Goal: Information Seeking & Learning: Understand process/instructions

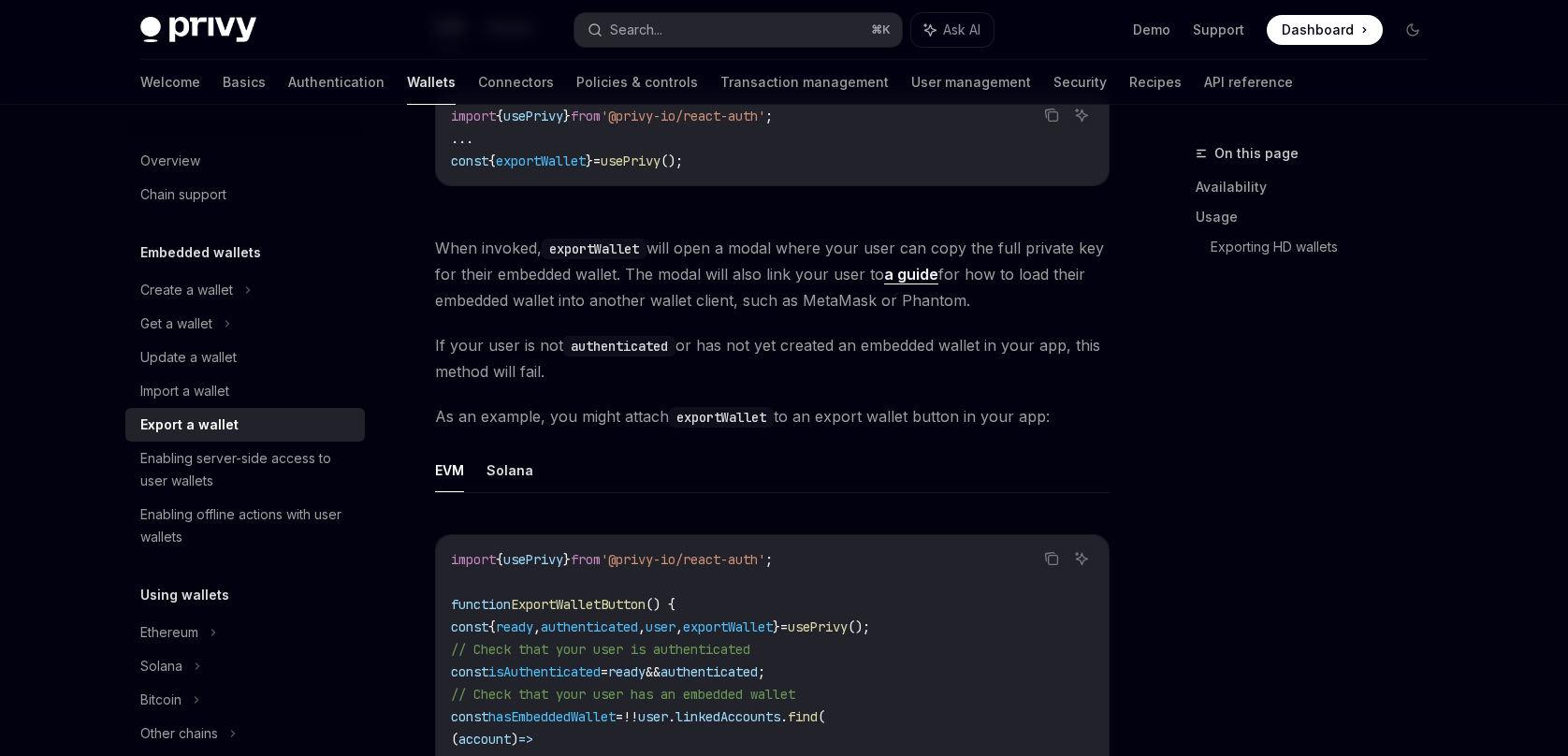
scroll to position [700, 0]
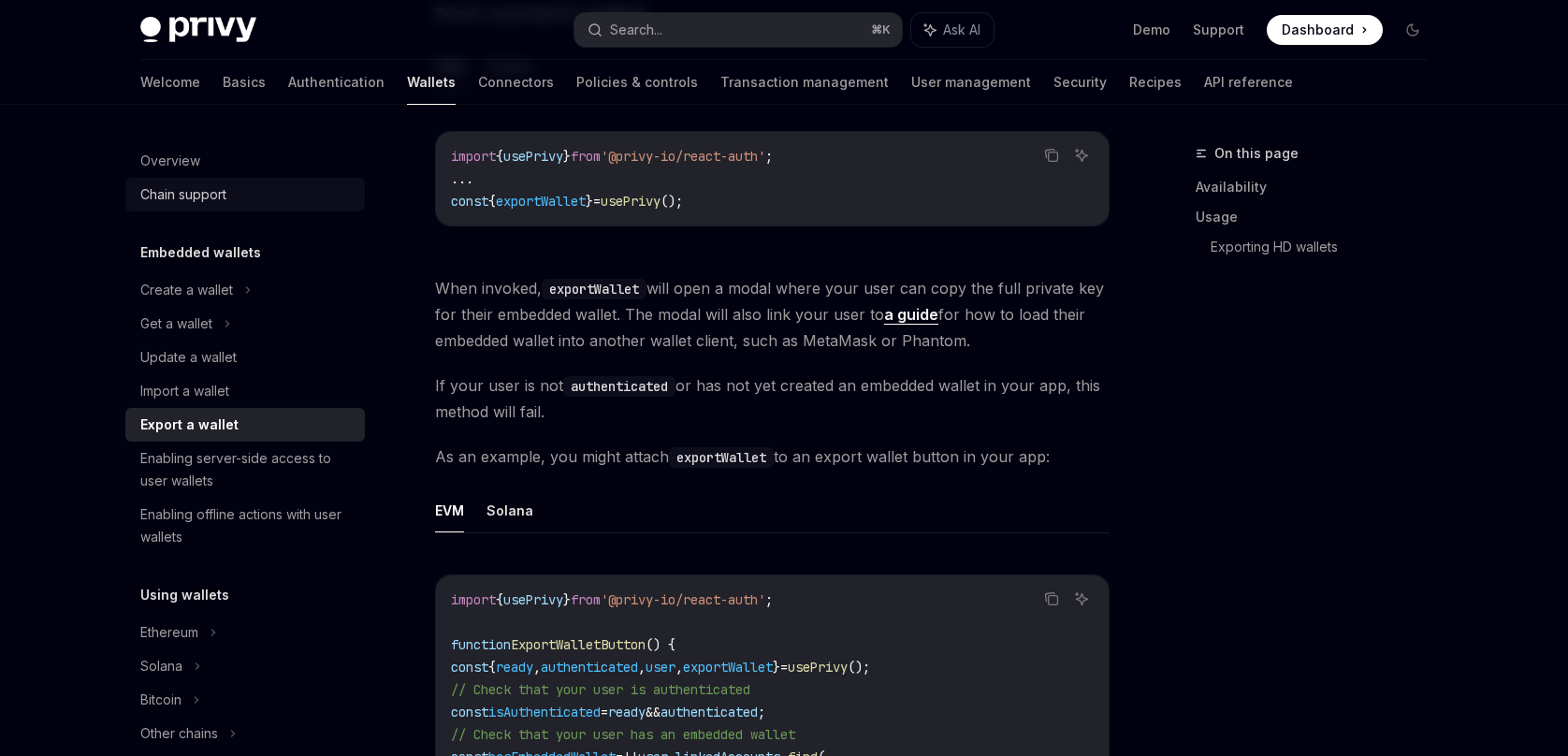
click at [223, 208] on link "Chain support" at bounding box center [245, 194] width 239 height 34
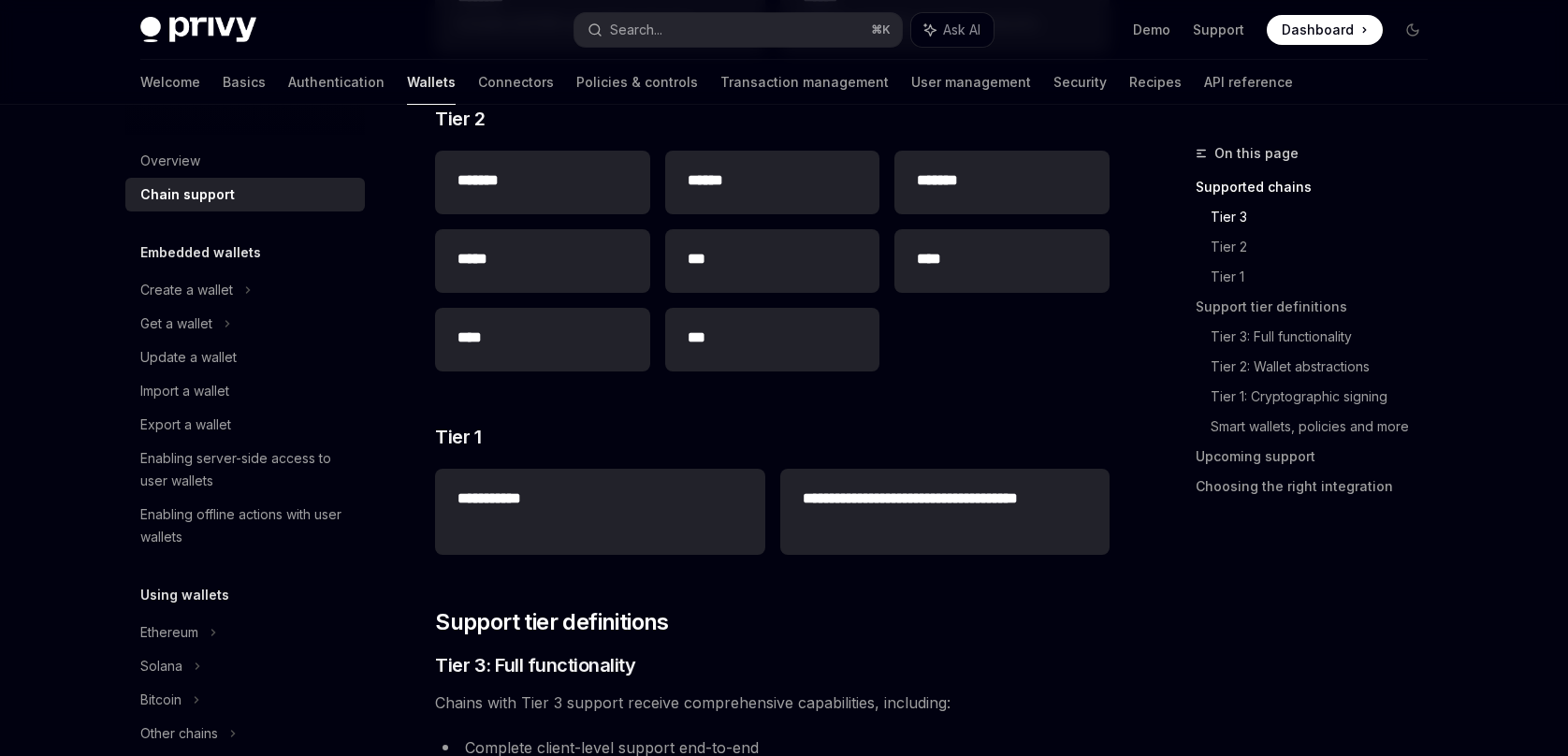
scroll to position [726, 0]
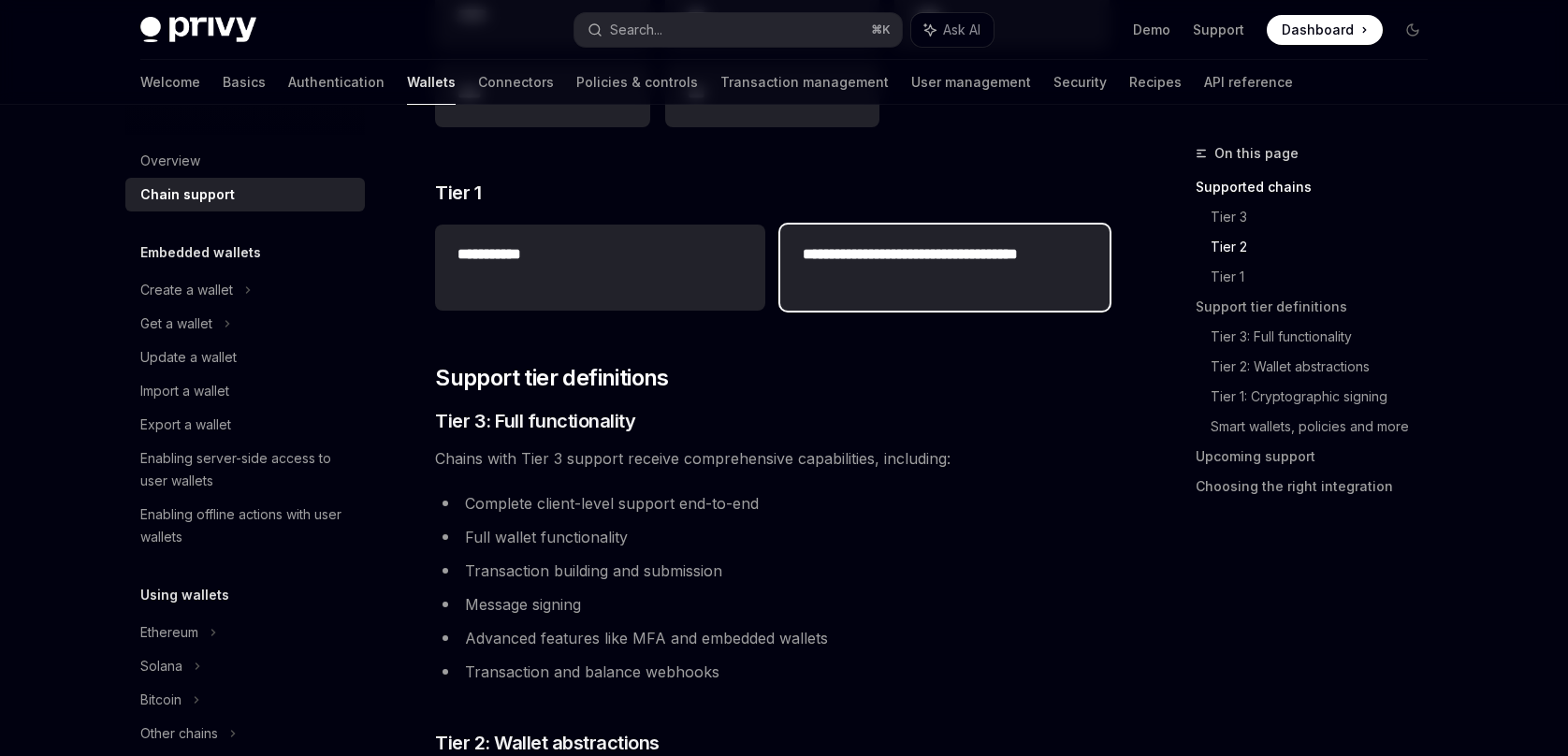
click at [832, 272] on h2 "**********" at bounding box center [945, 266] width 284 height 45
click at [881, 286] on h2 "**********" at bounding box center [945, 266] width 284 height 45
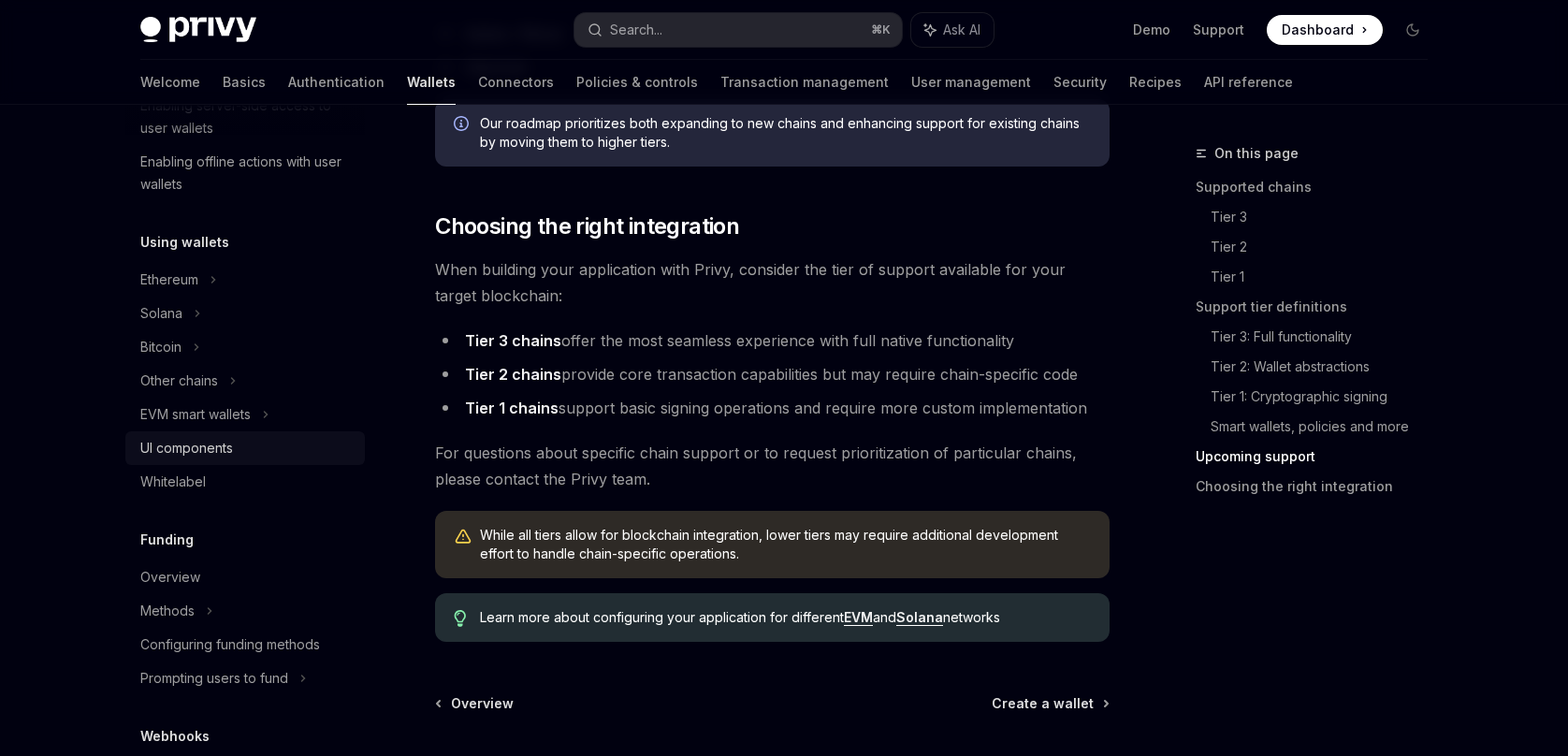
scroll to position [374, 0]
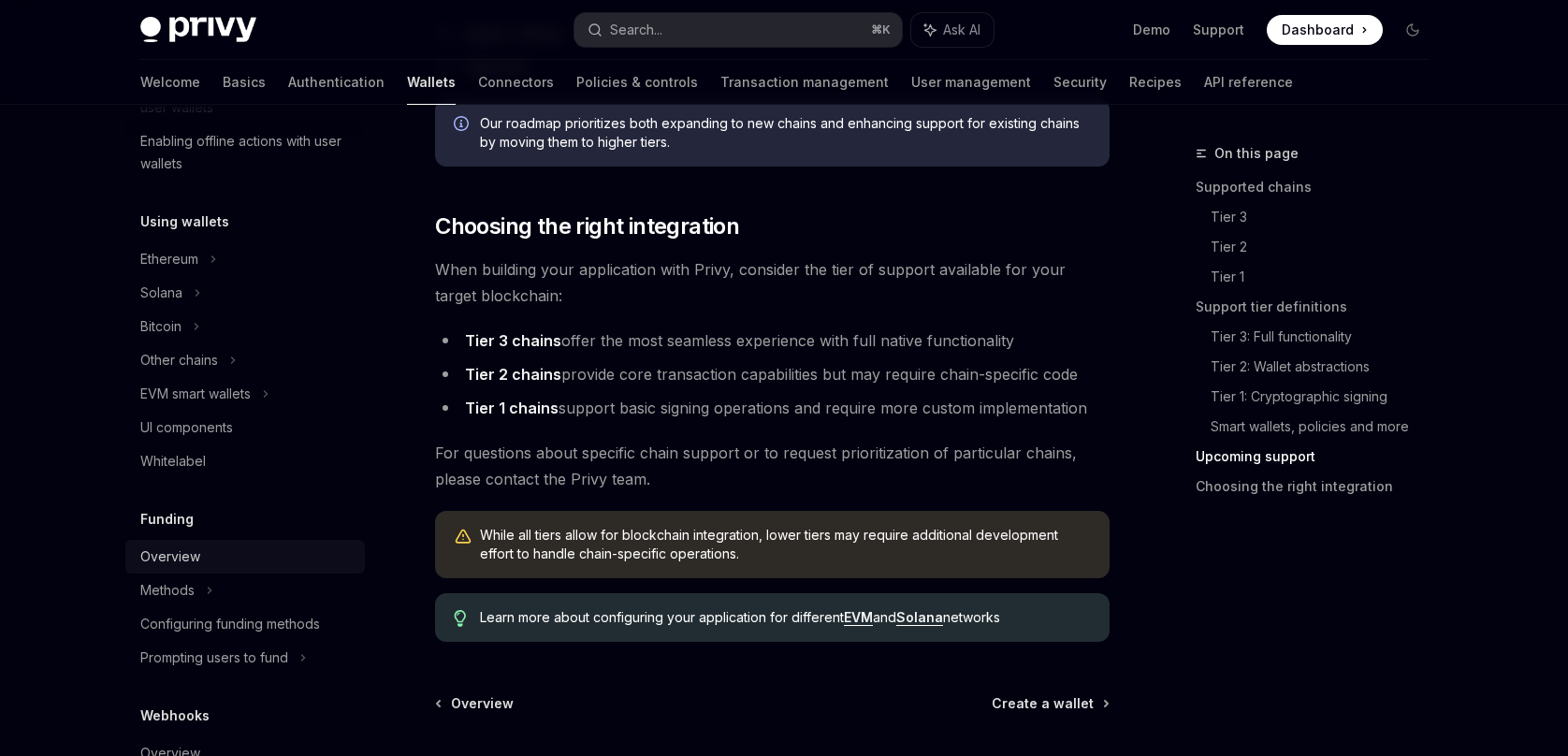
click at [181, 552] on div "Overview" at bounding box center [170, 557] width 60 height 23
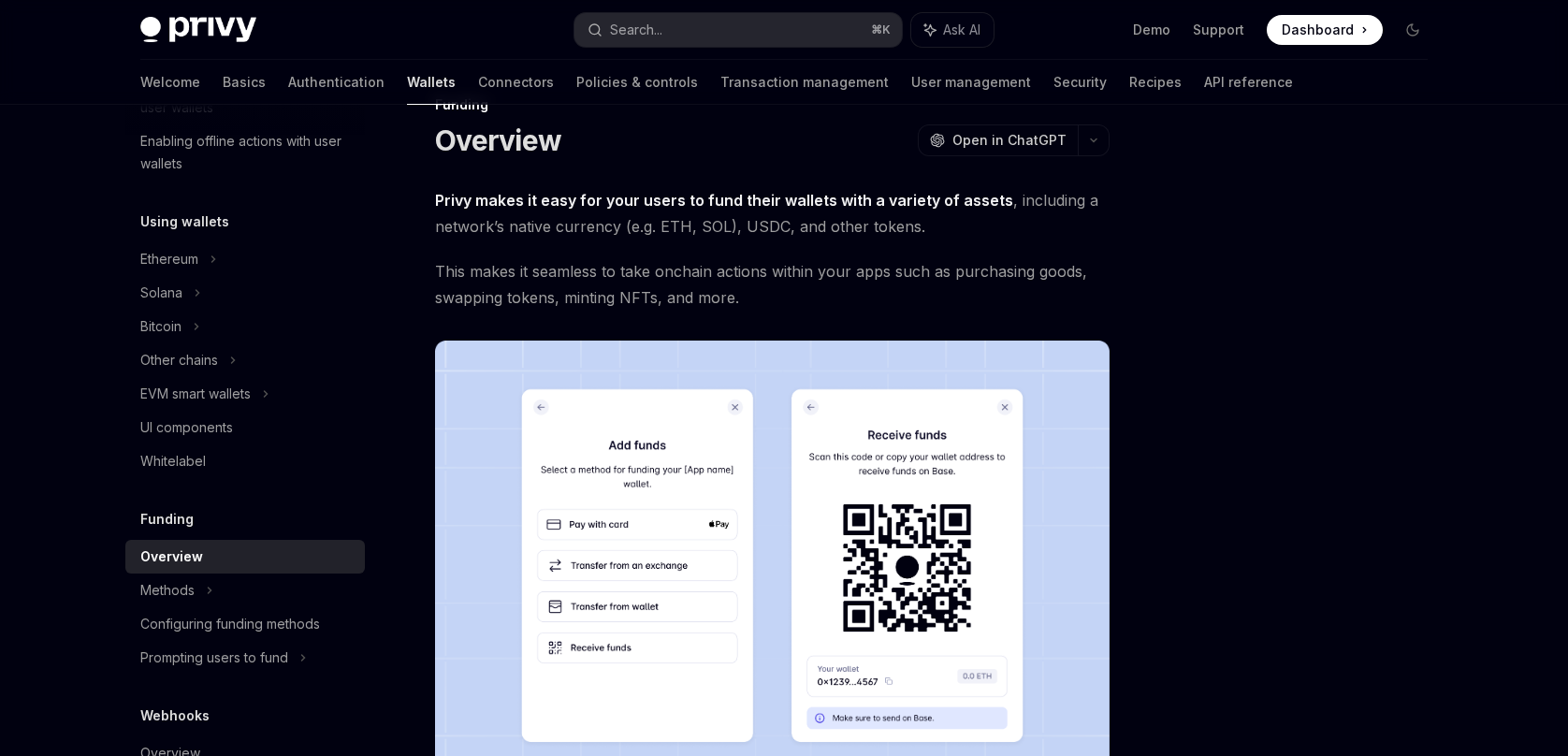
scroll to position [594, 0]
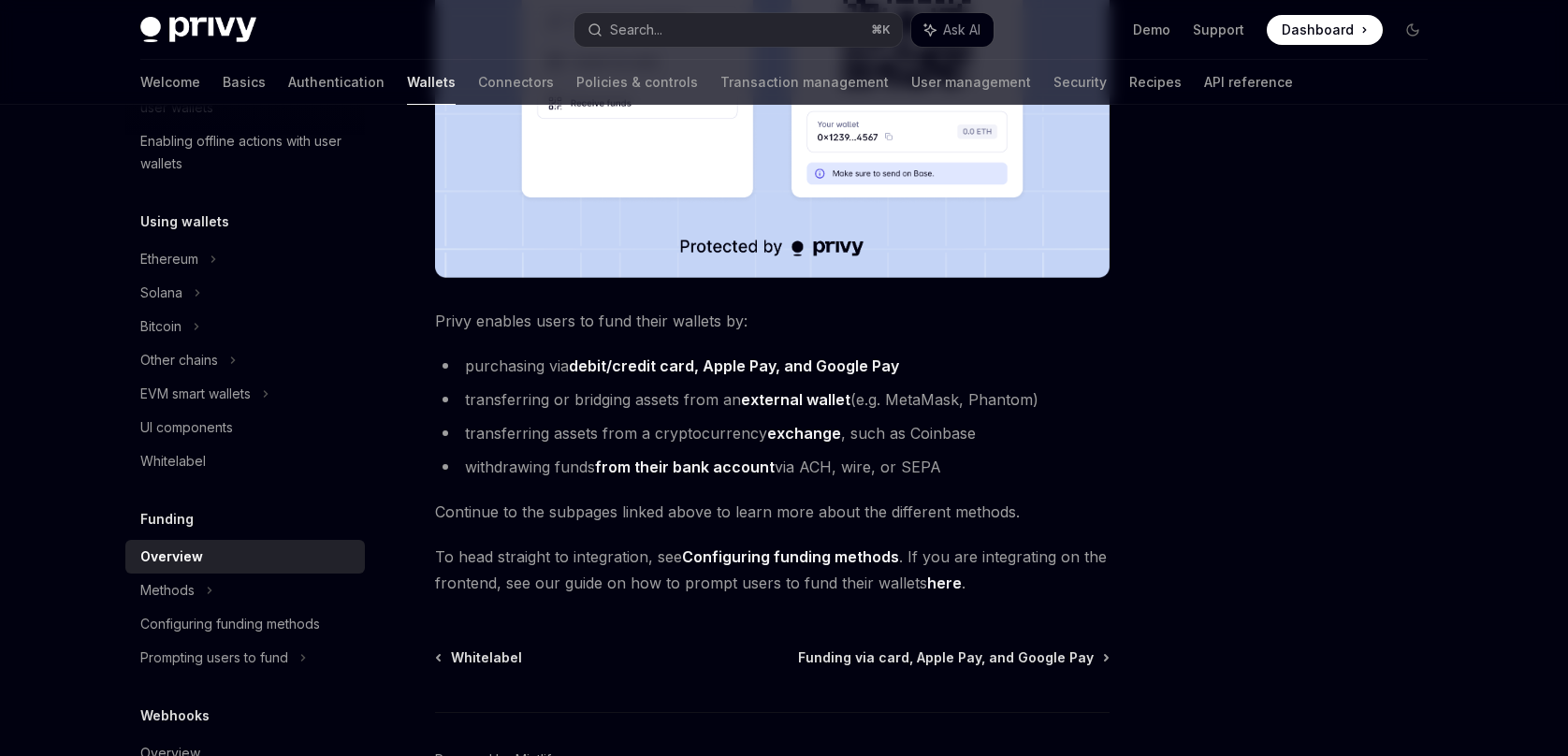
click at [930, 585] on link "here" at bounding box center [945, 583] width 35 height 20
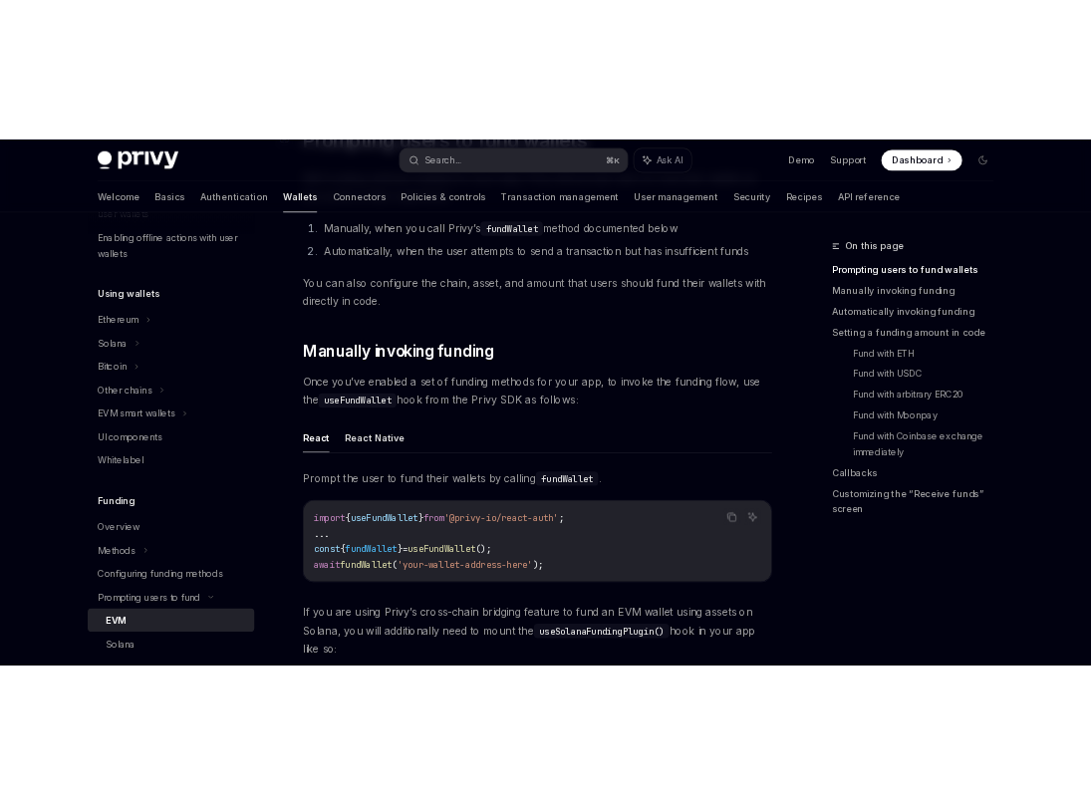
scroll to position [171, 0]
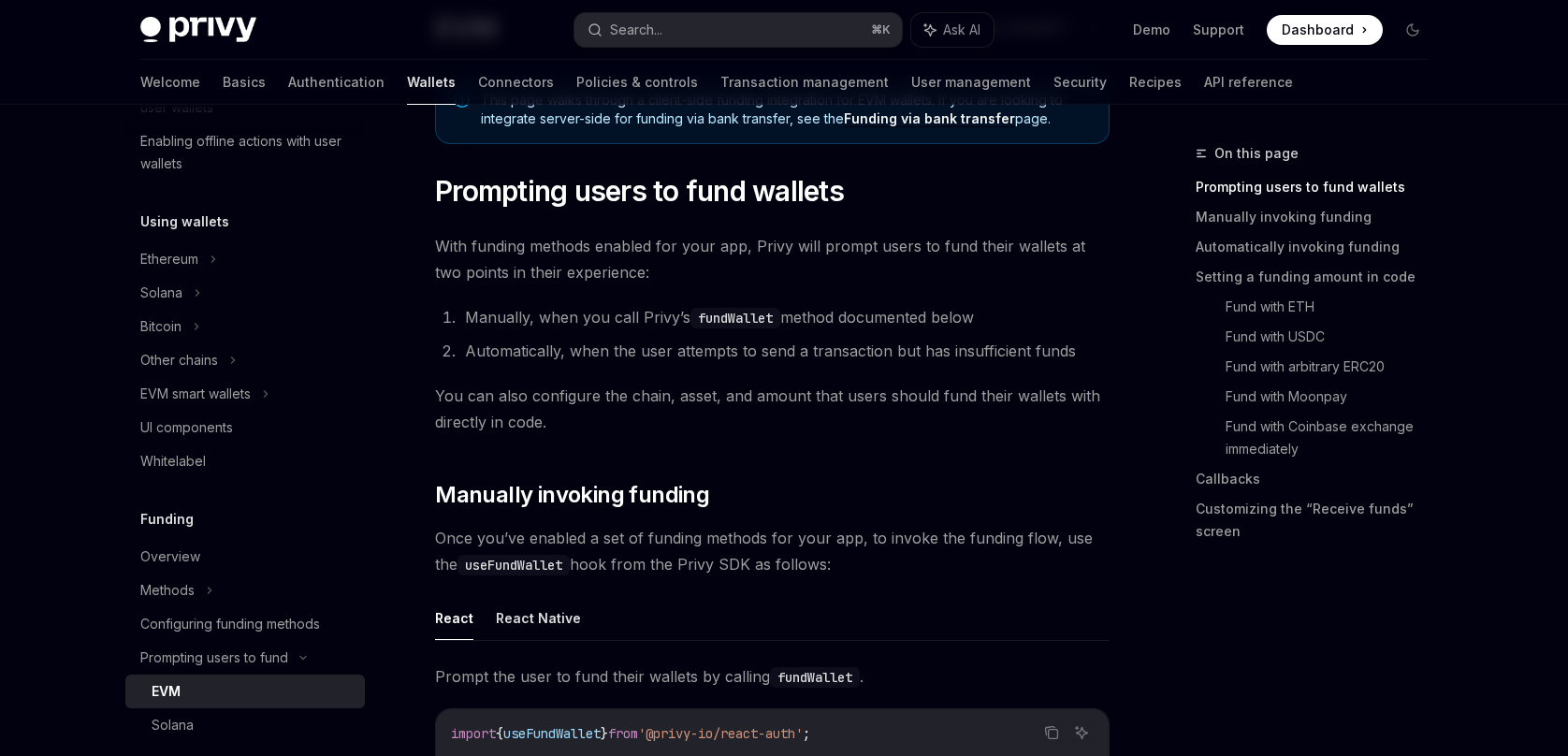
type textarea "*"
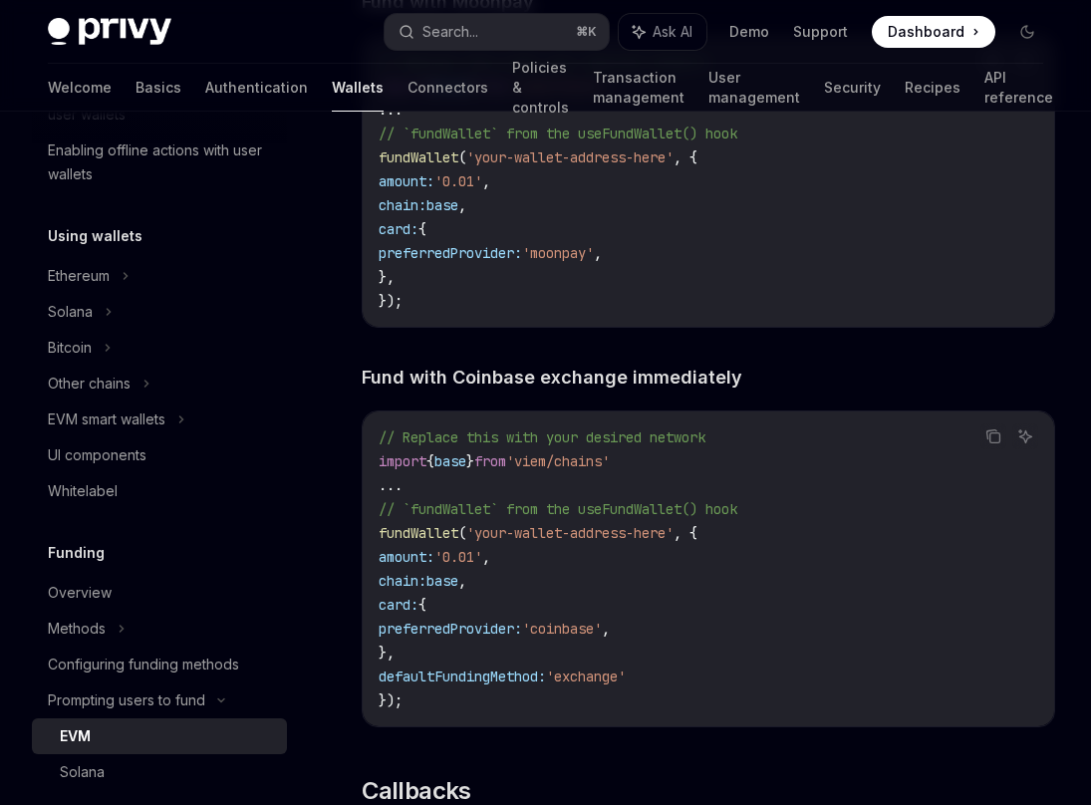
scroll to position [3835, 0]
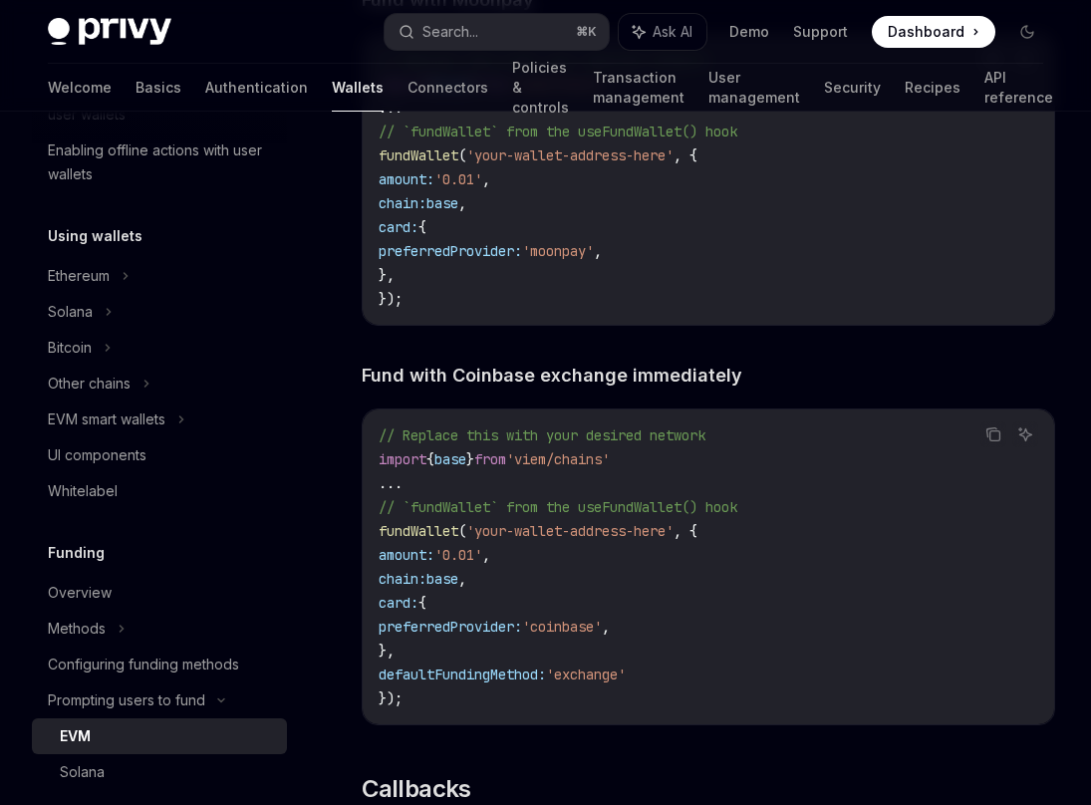
click at [576, 260] on span "'moonpay'" at bounding box center [558, 251] width 72 height 18
click at [453, 24] on div "Search..." at bounding box center [451, 32] width 56 height 24
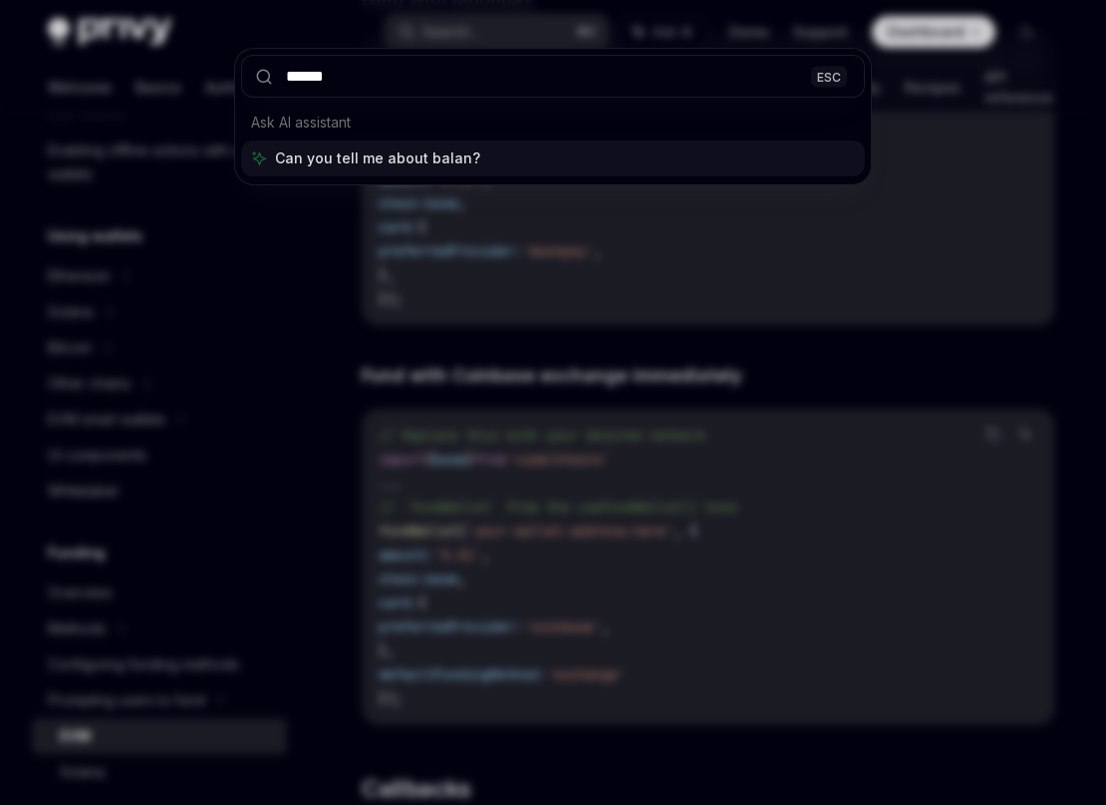
type input "*******"
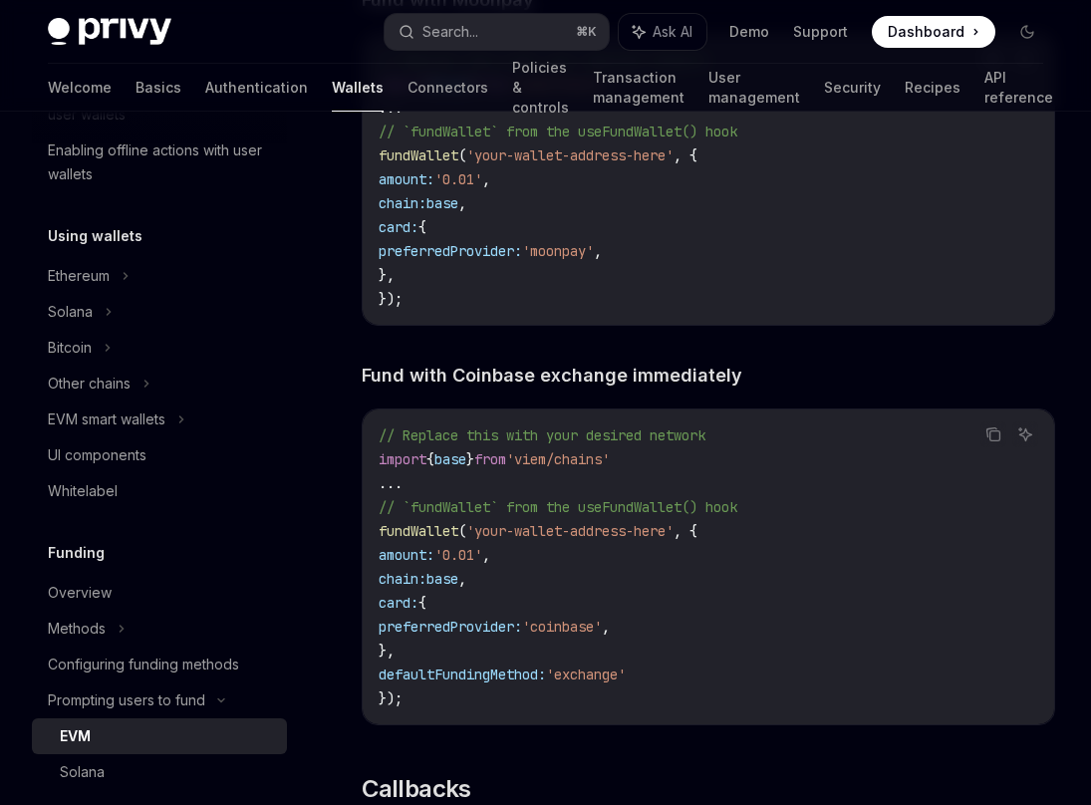
type textarea "*"
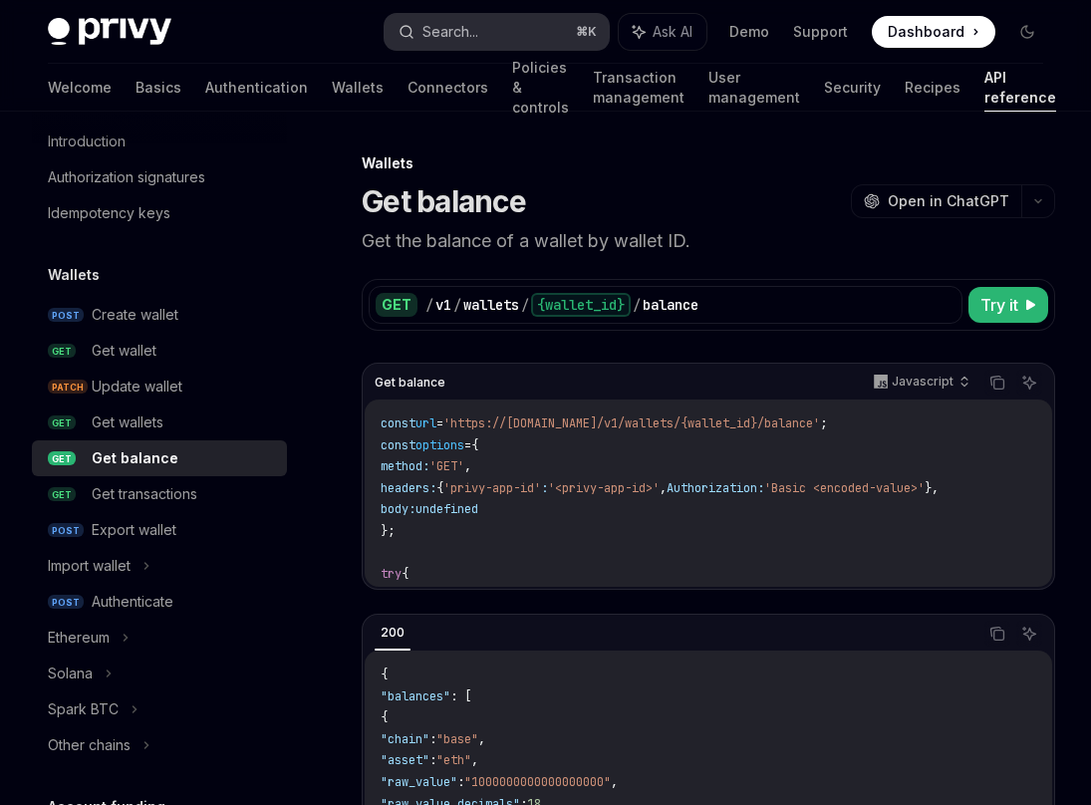
click at [439, 38] on div "Search..." at bounding box center [451, 32] width 56 height 24
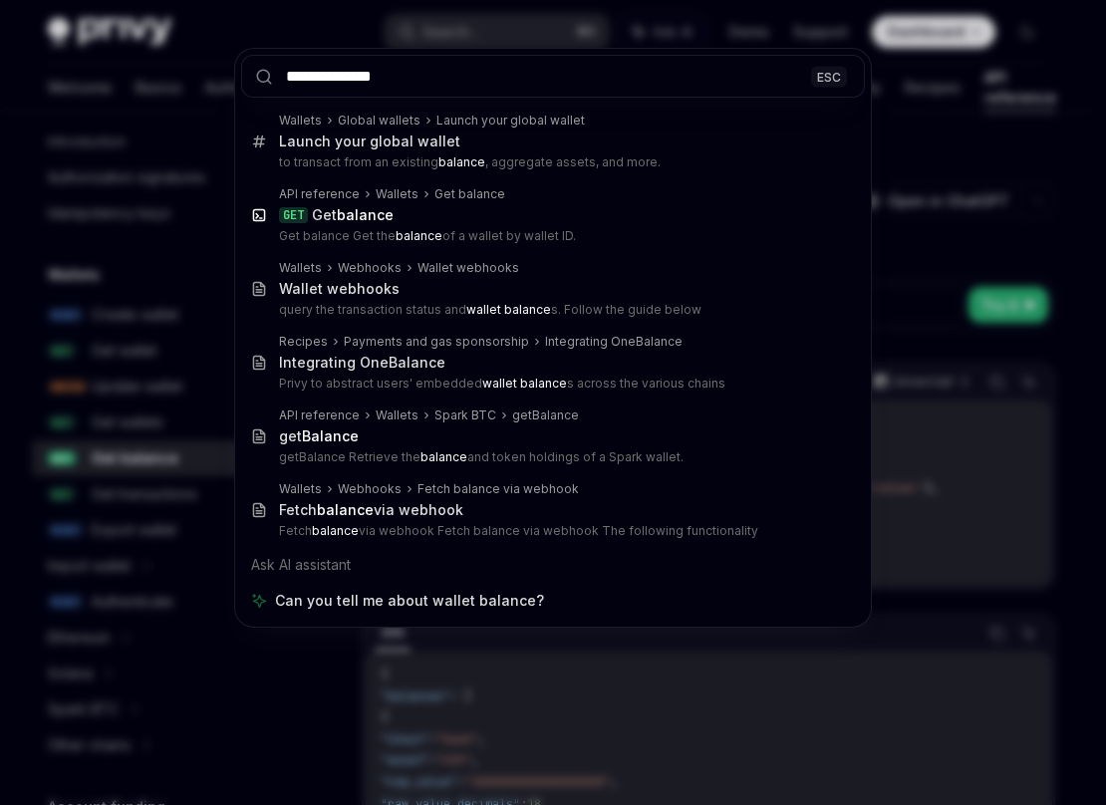
type input "**********"
click at [158, 317] on div "**********" at bounding box center [553, 402] width 1106 height 805
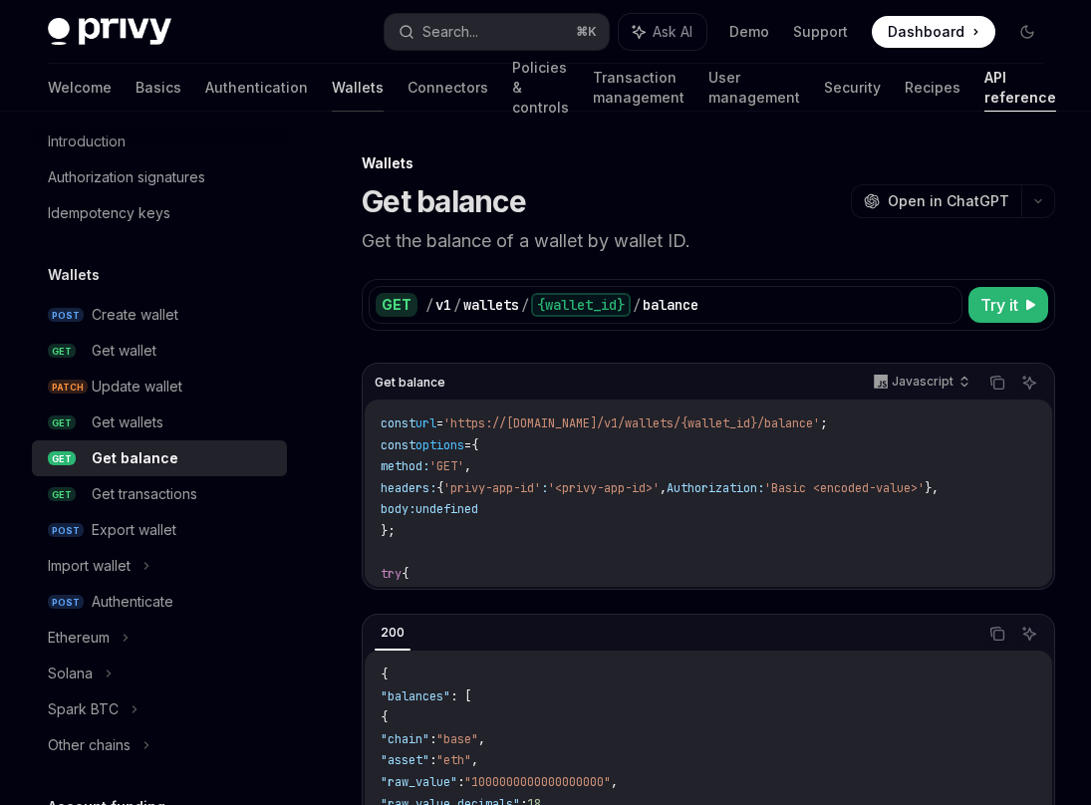
click at [332, 94] on link "Wallets" at bounding box center [358, 88] width 52 height 48
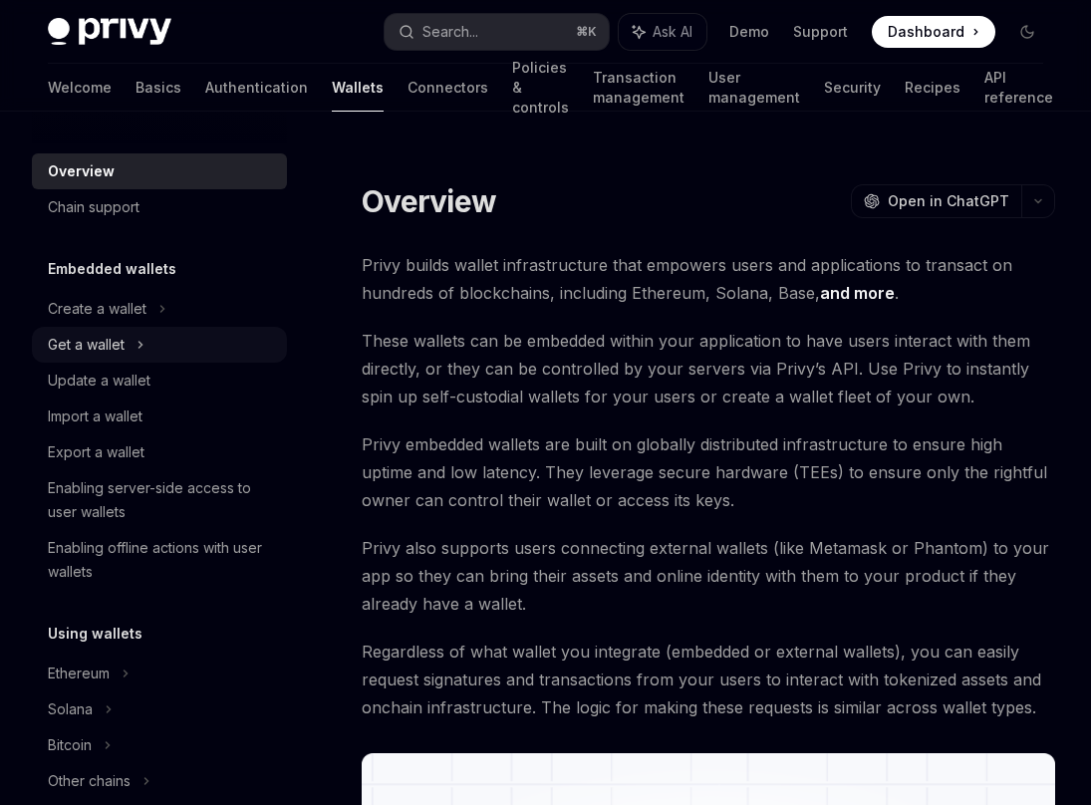
click at [130, 345] on div "Get a wallet" at bounding box center [159, 345] width 255 height 36
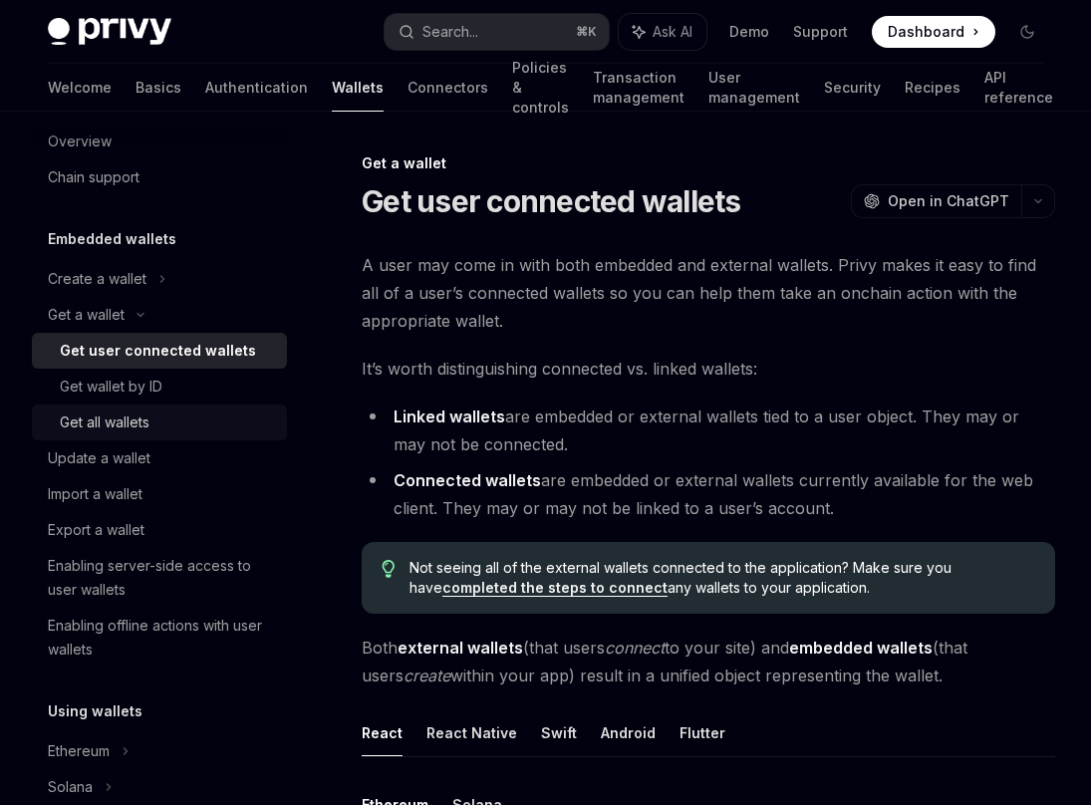
scroll to position [386, 0]
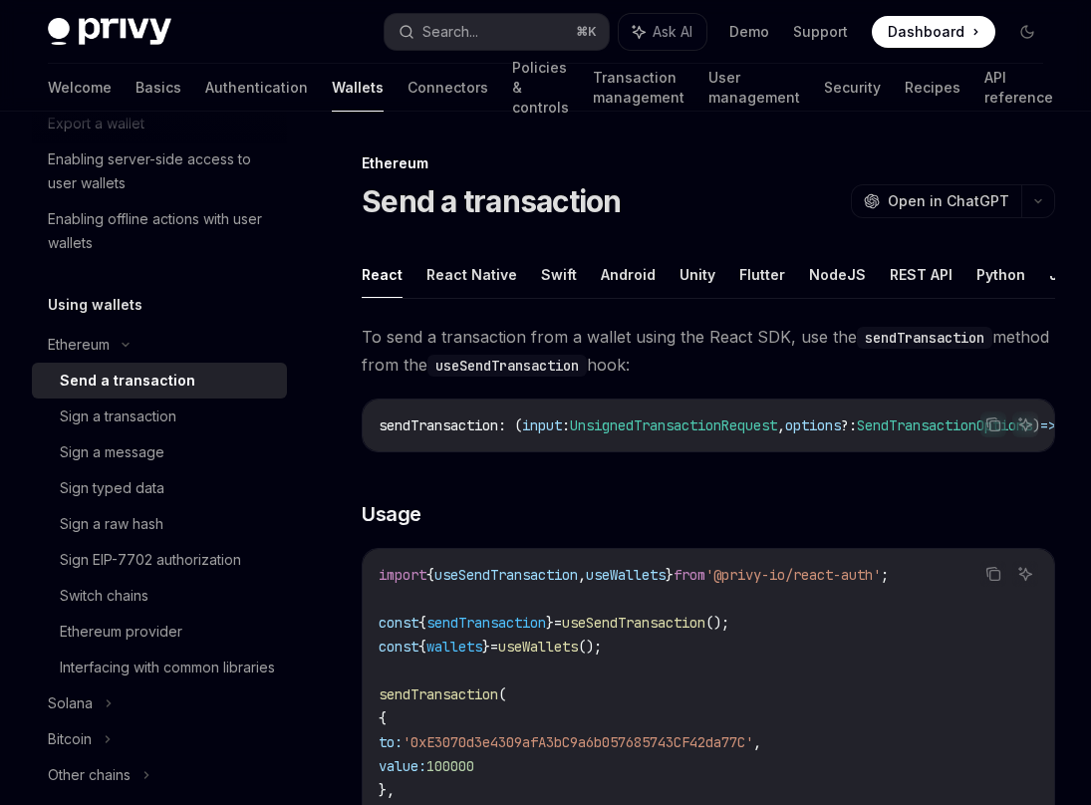
scroll to position [441, 0]
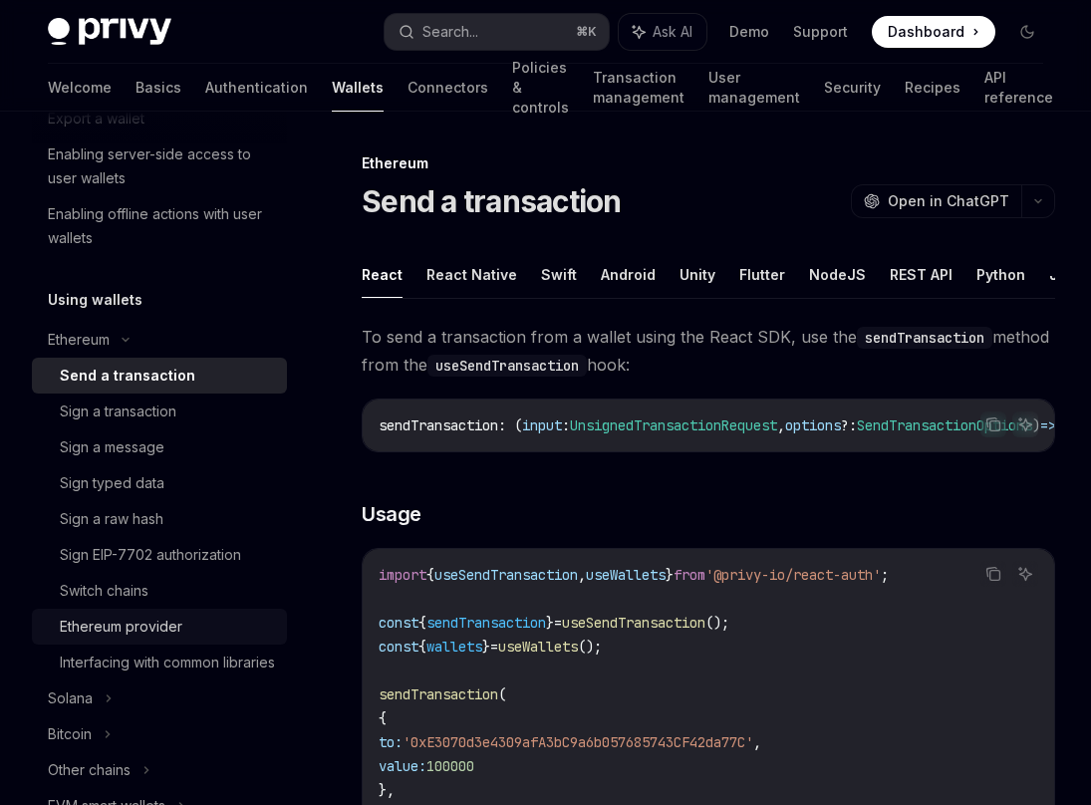
click at [188, 622] on div "Ethereum provider" at bounding box center [167, 627] width 215 height 24
type textarea "*"
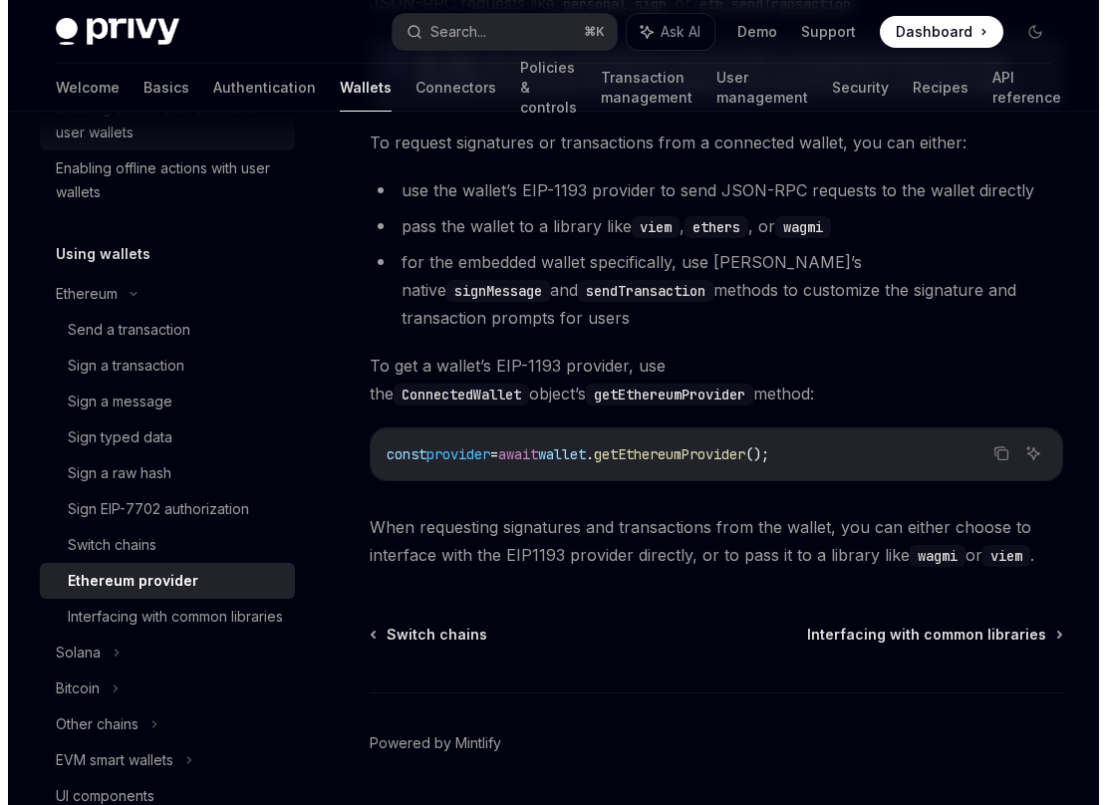
scroll to position [227, 0]
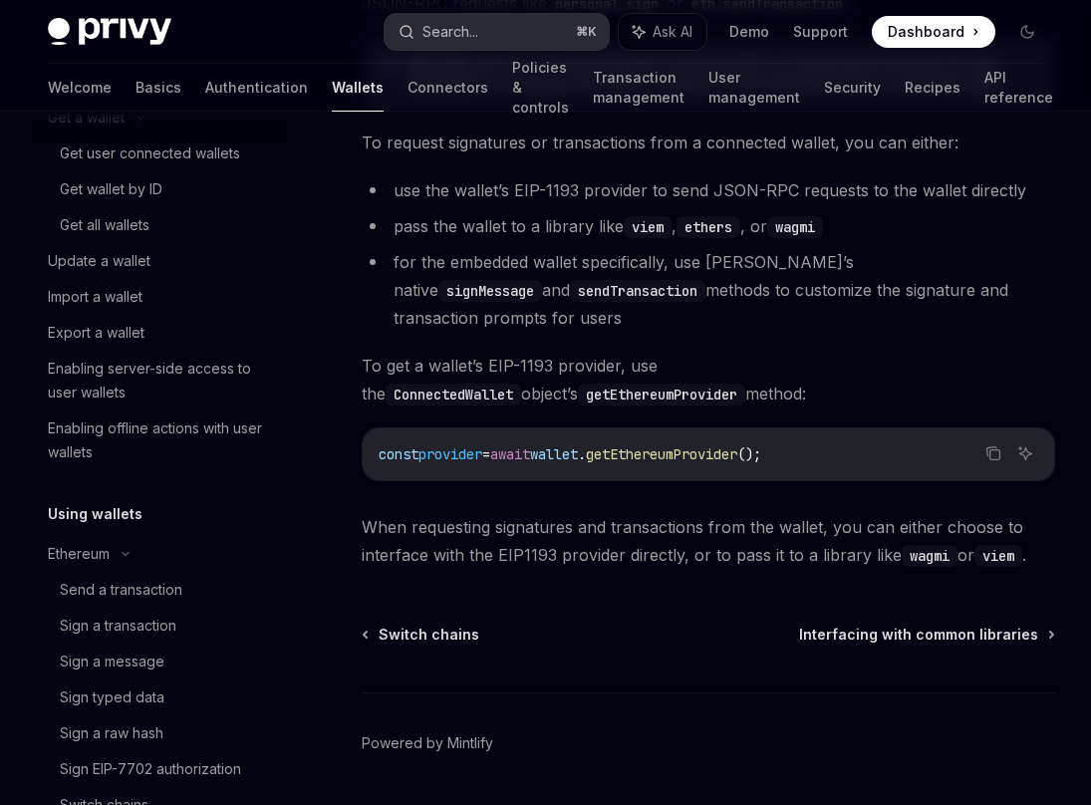
click at [431, 32] on div "Search..." at bounding box center [451, 32] width 56 height 24
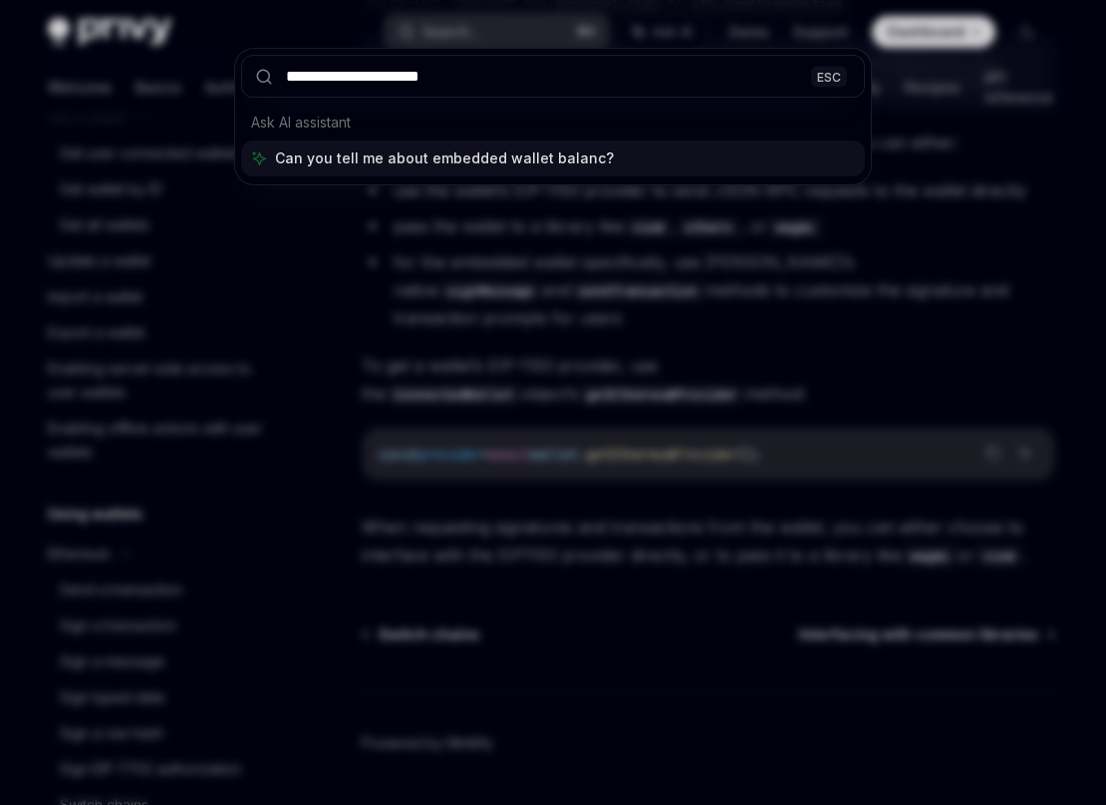
type input "**********"
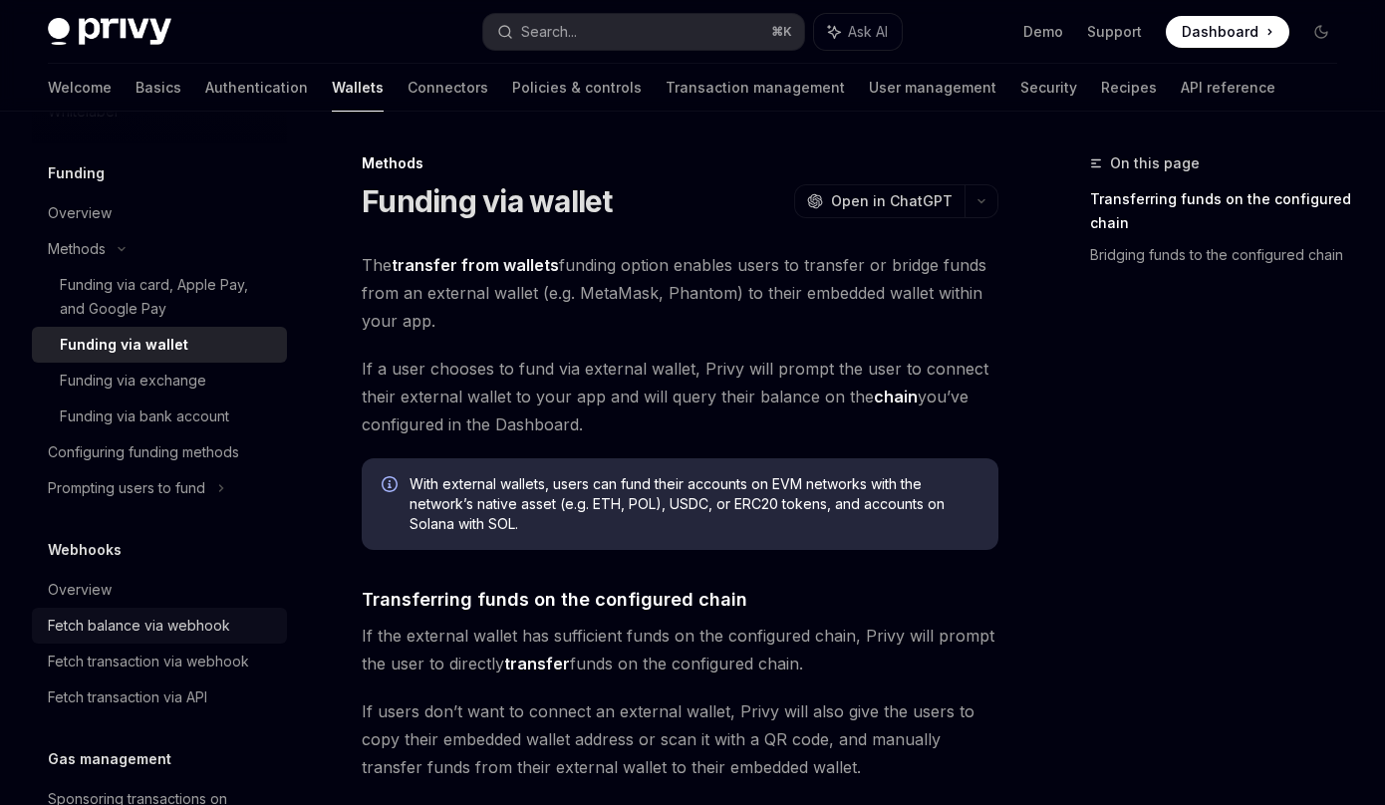
scroll to position [1305, 0]
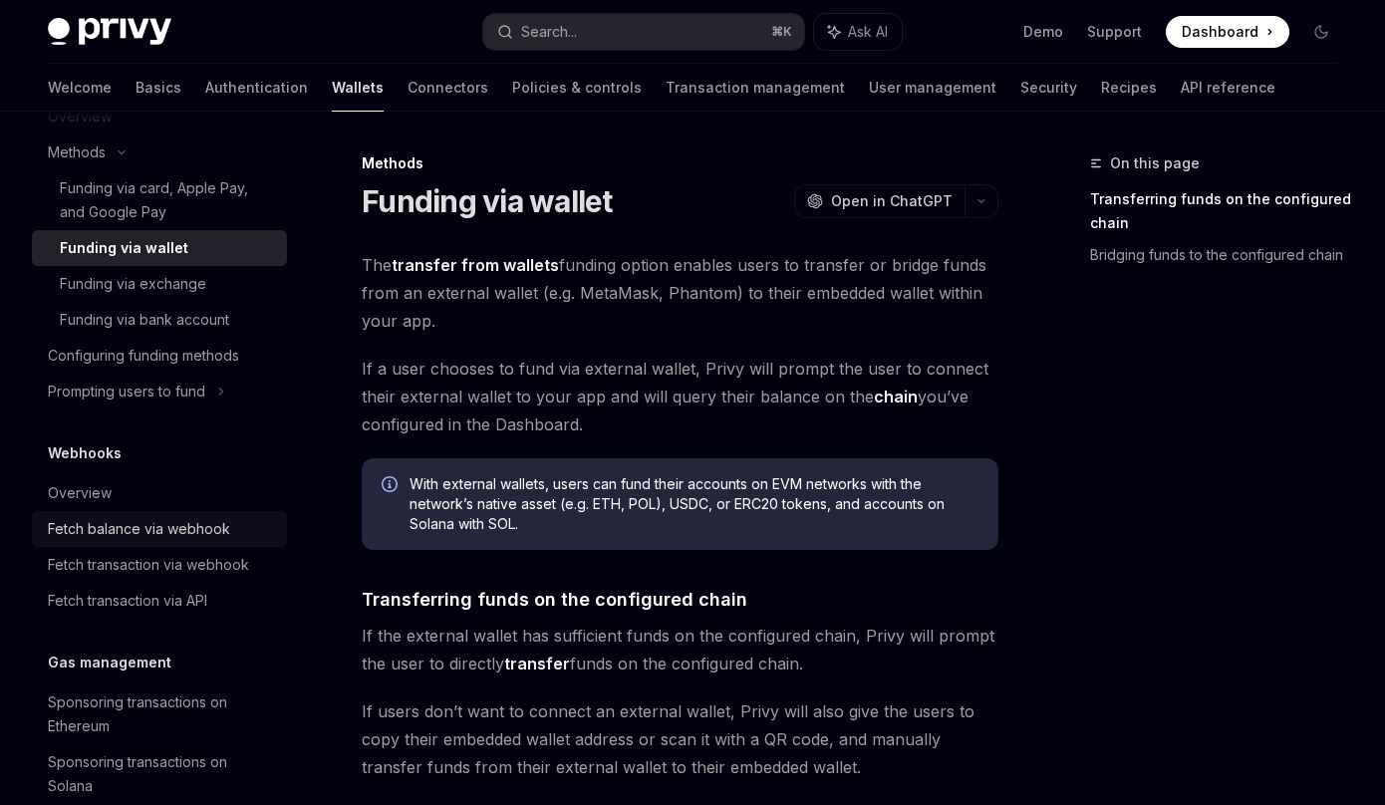
click at [206, 547] on link "Fetch balance via webhook" at bounding box center [159, 529] width 255 height 36
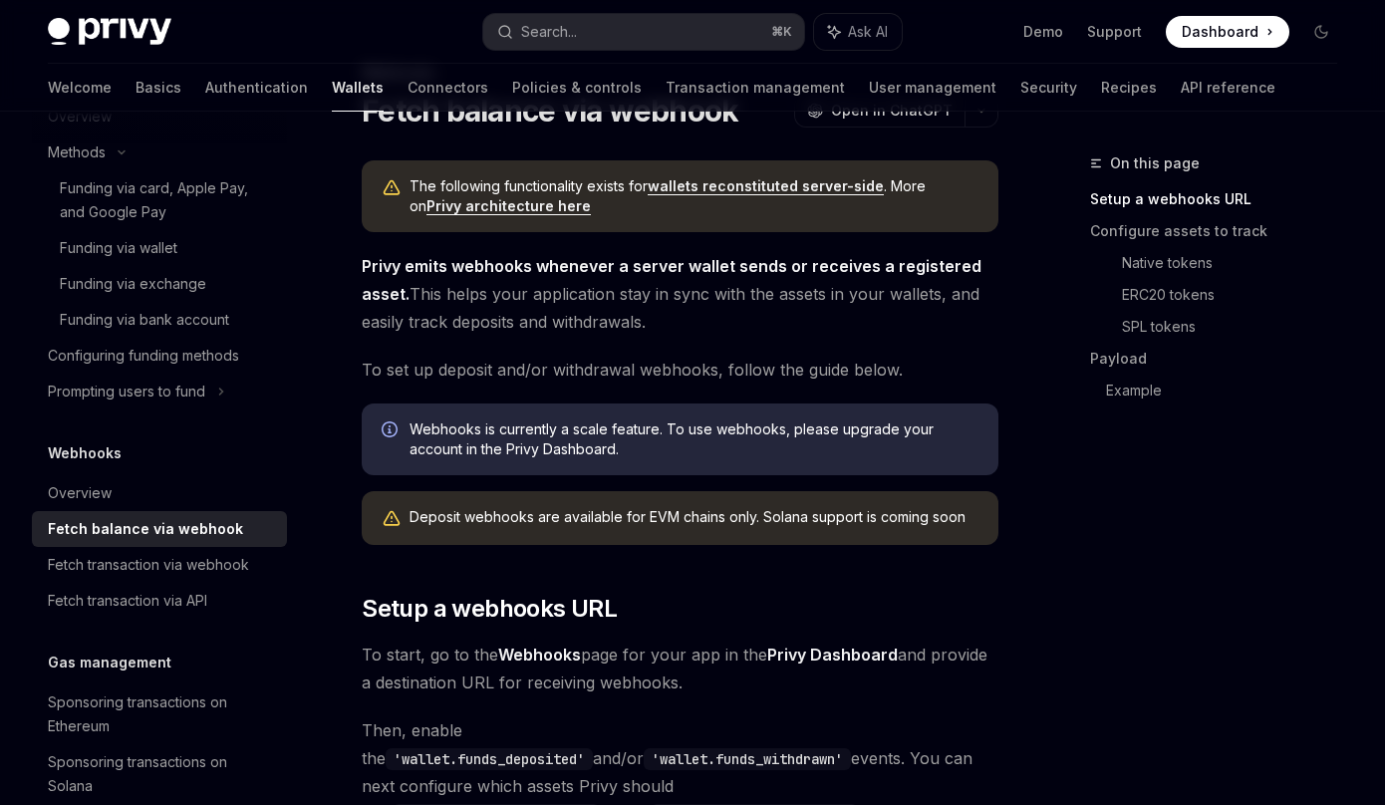
scroll to position [199, 0]
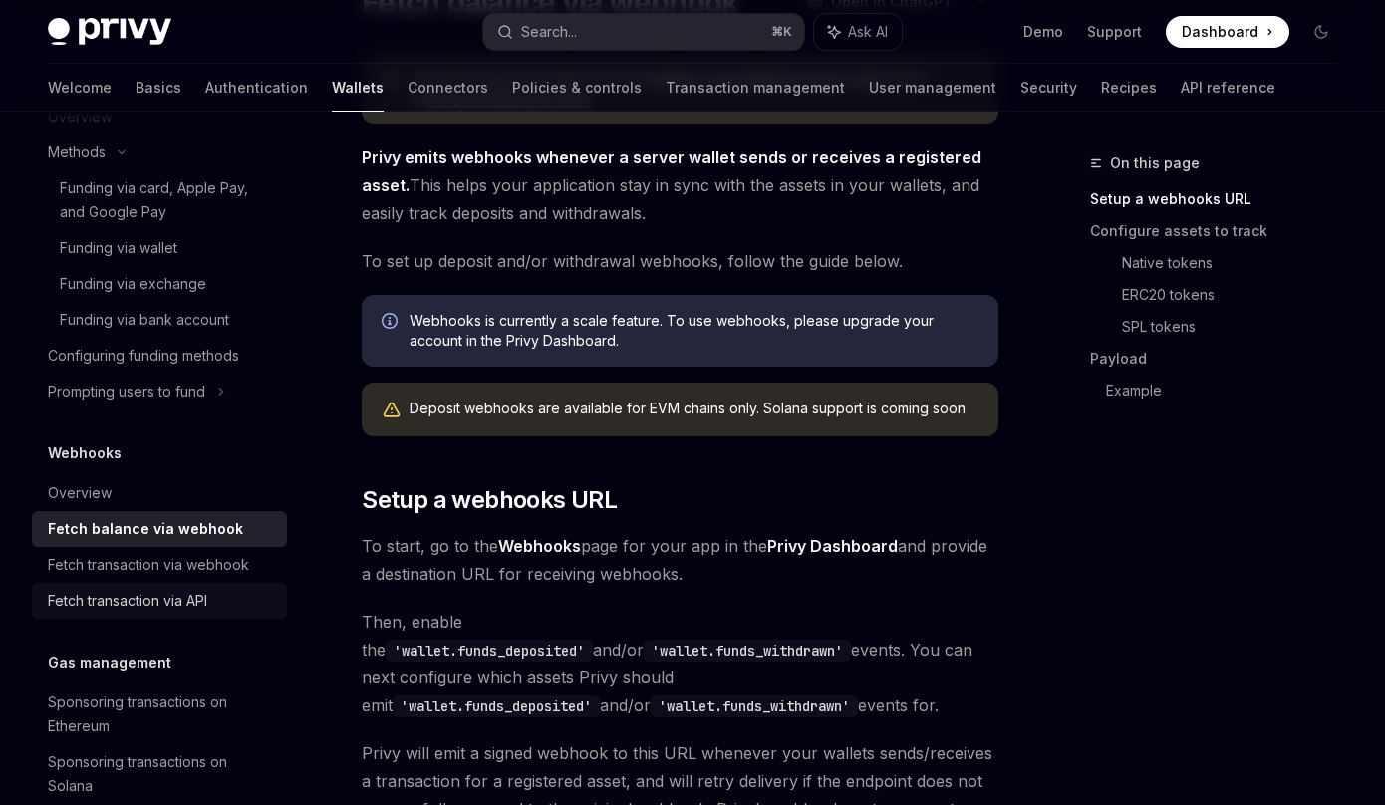
click at [213, 613] on div "Fetch transaction via API" at bounding box center [161, 601] width 227 height 24
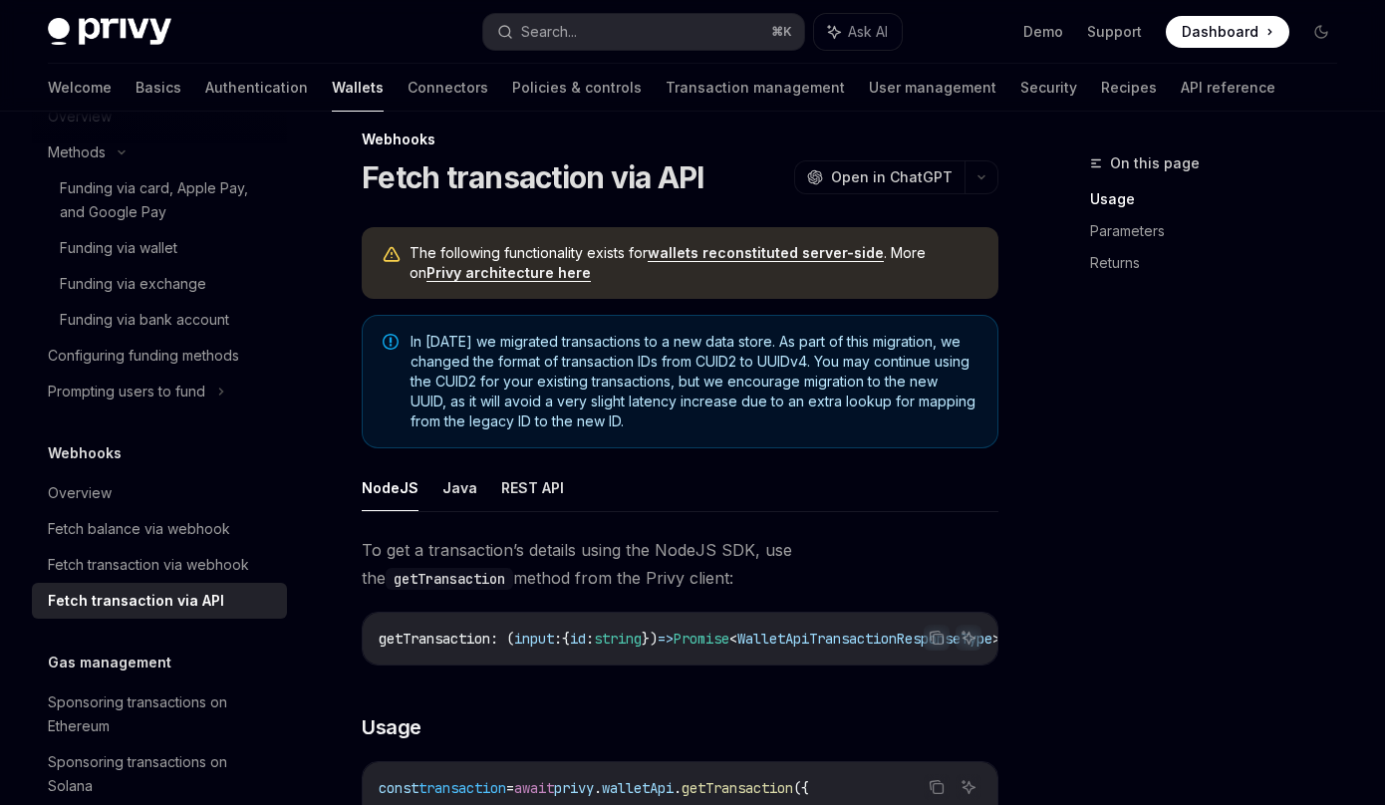
scroll to position [30, 0]
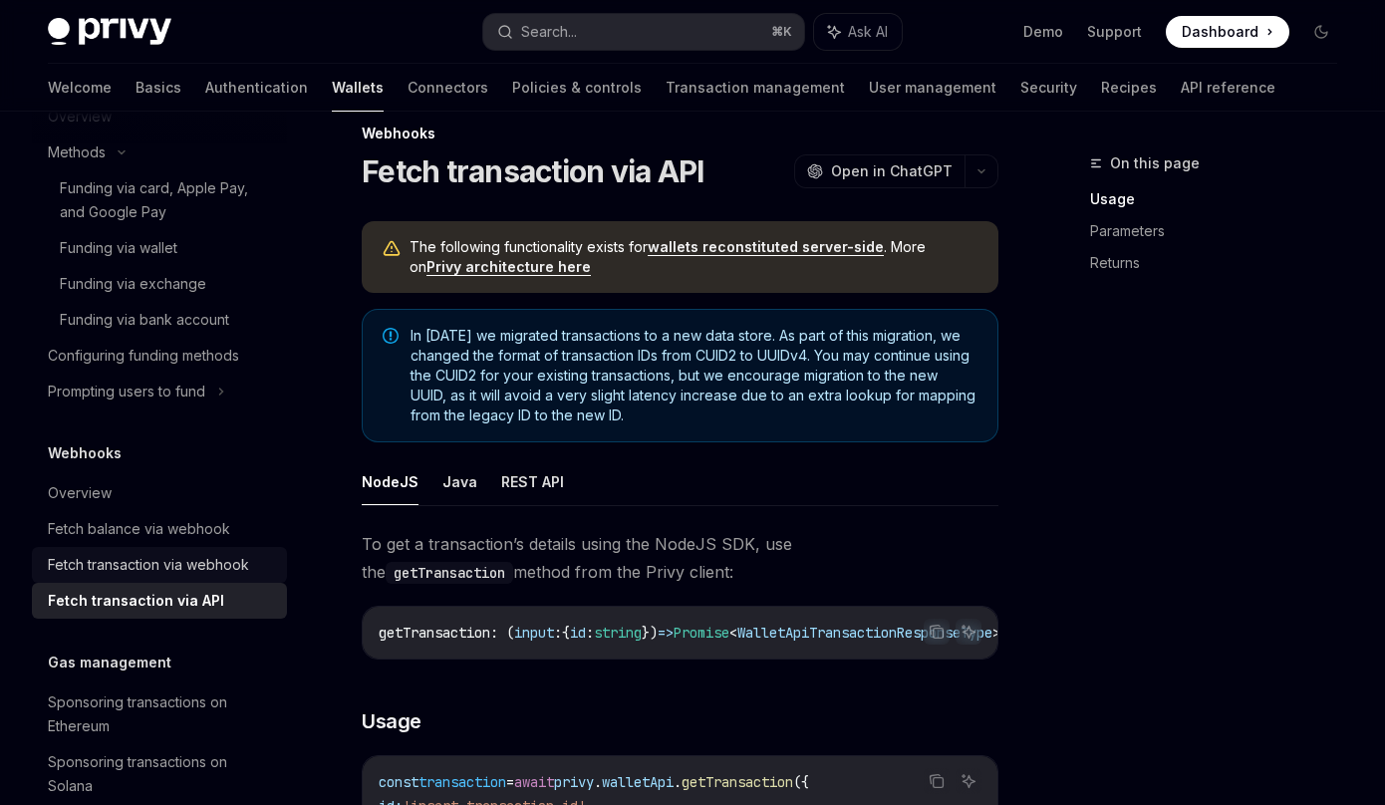
click at [201, 577] on div "Fetch transaction via webhook" at bounding box center [148, 565] width 201 height 24
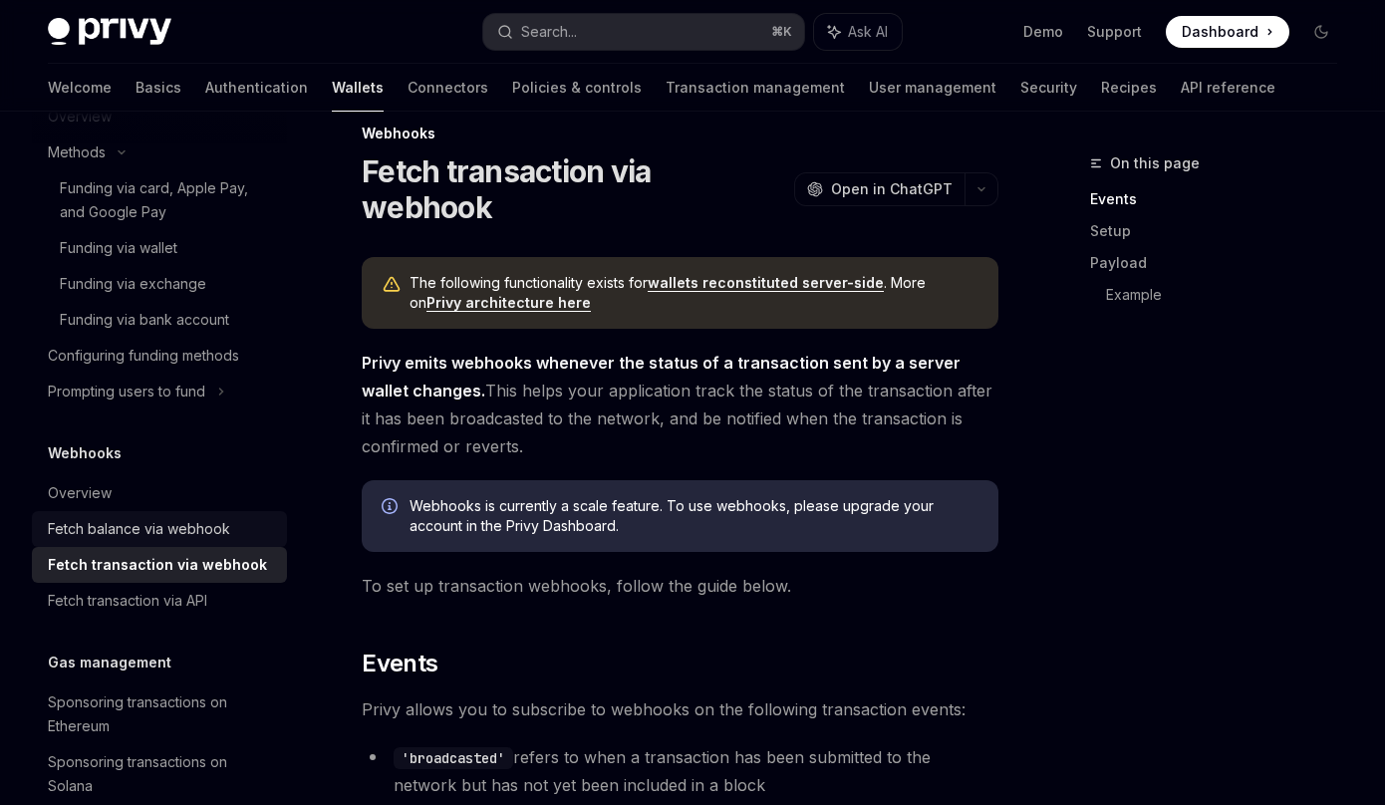
click at [164, 541] on div "Fetch balance via webhook" at bounding box center [139, 529] width 182 height 24
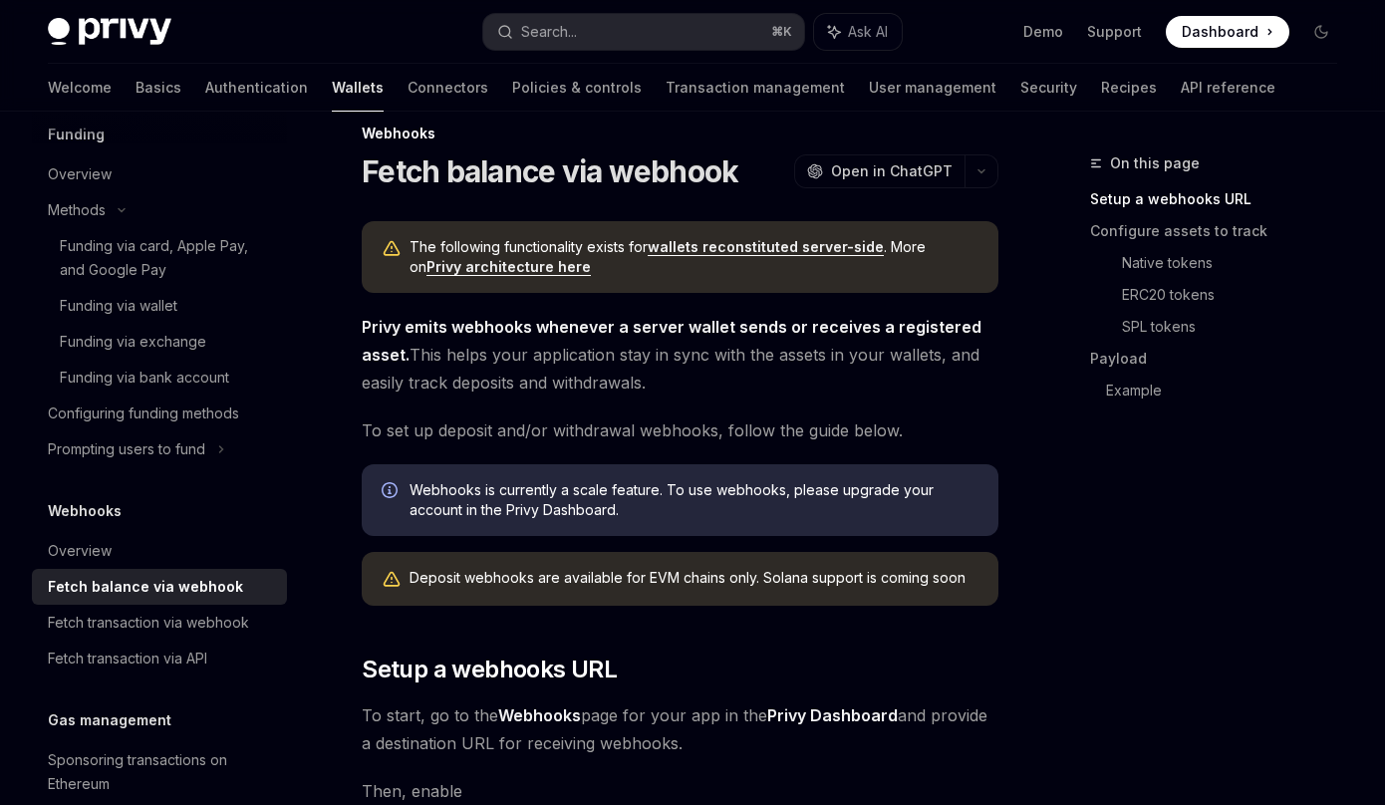
scroll to position [1131, 0]
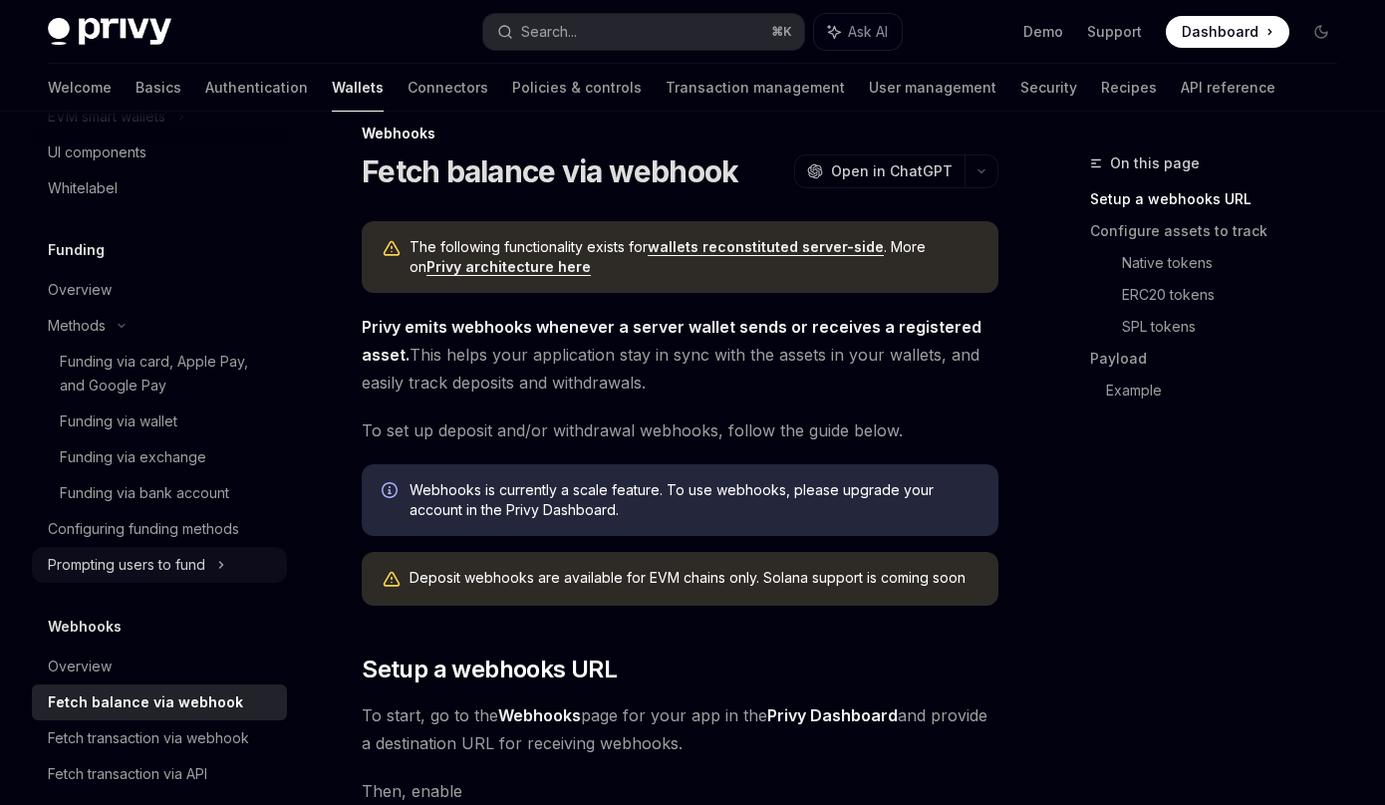
click at [131, 93] on div "Prompting users to fund" at bounding box center [89, 81] width 83 height 24
type textarea "*"
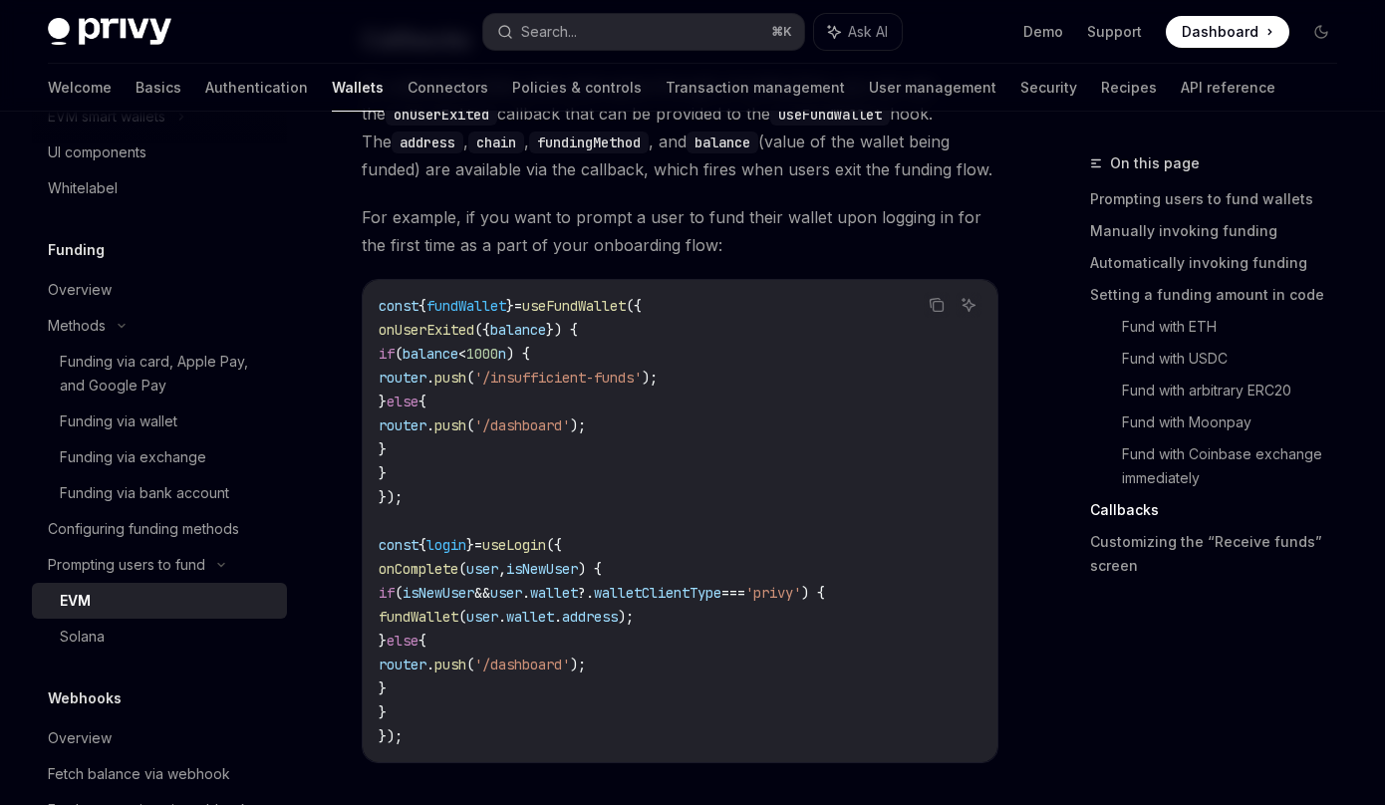
scroll to position [4561, 0]
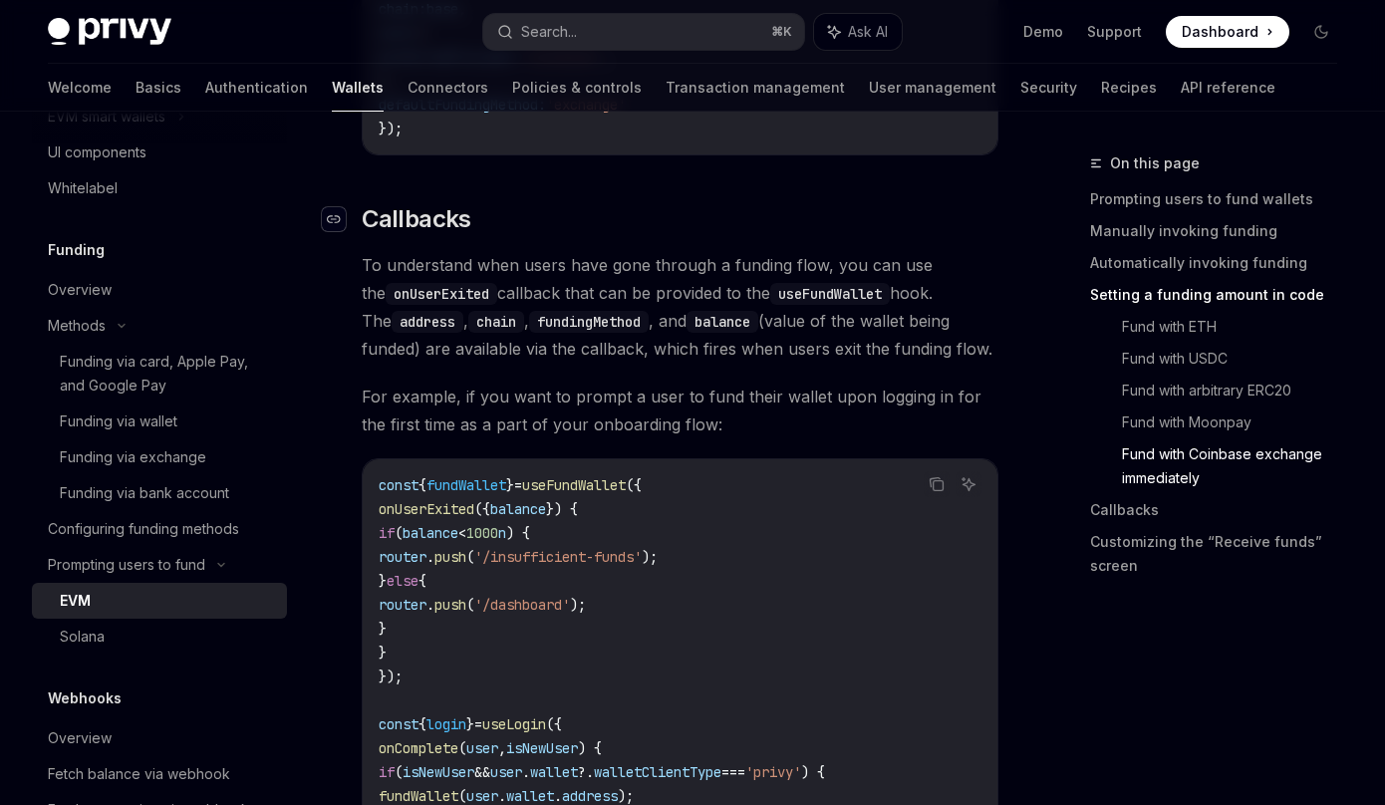
click at [339, 223] on icon "Navigate to header" at bounding box center [334, 219] width 14 height 8
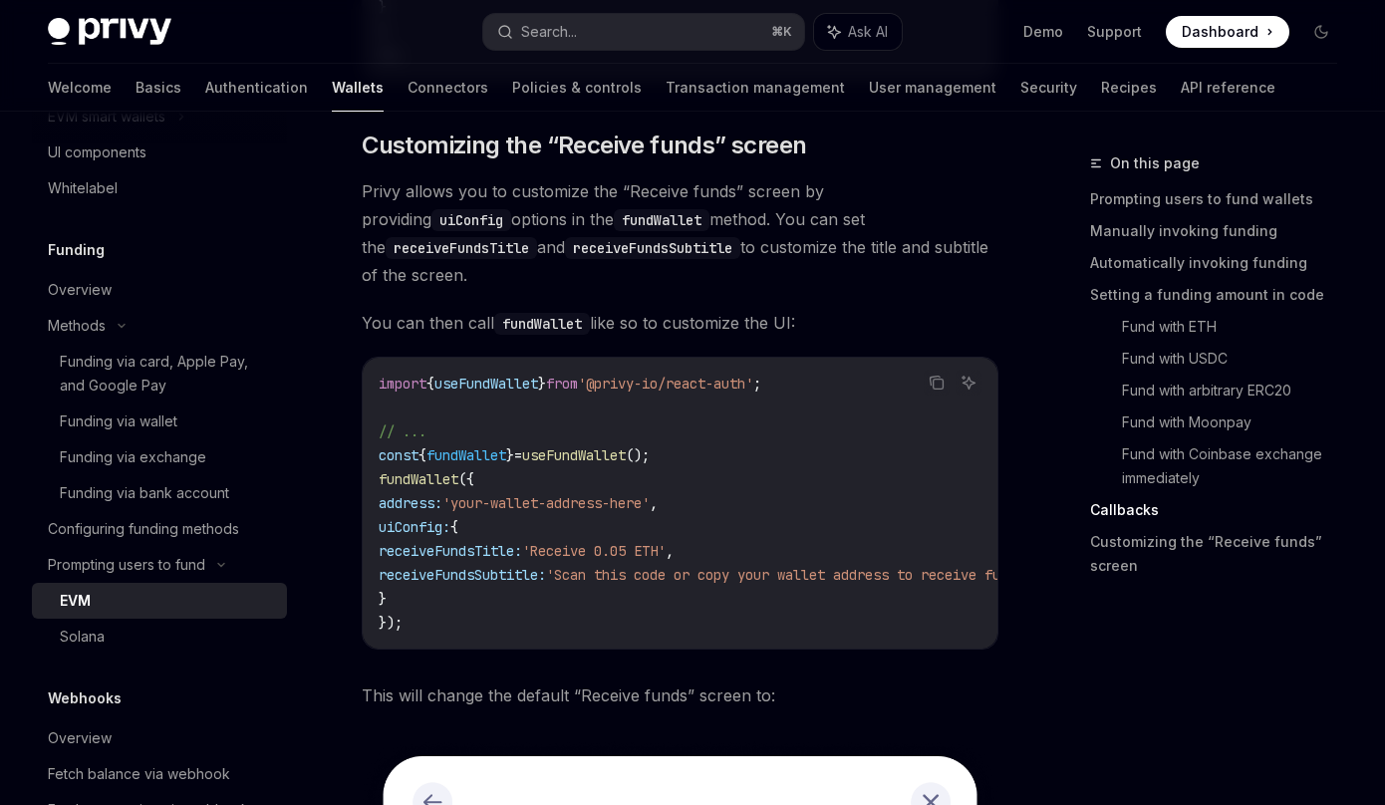
scroll to position [5427, 0]
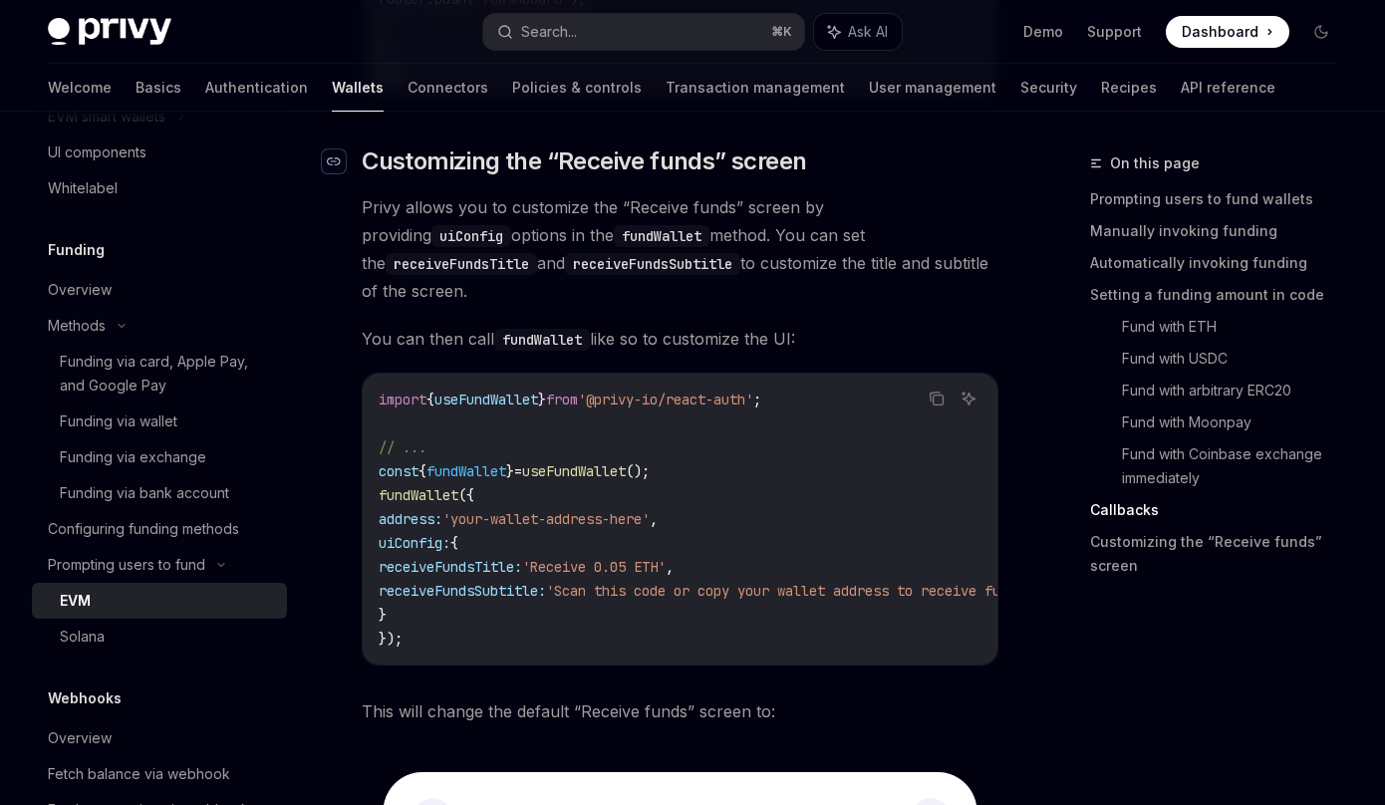
click at [341, 173] on div "Navigate to header" at bounding box center [334, 161] width 24 height 24
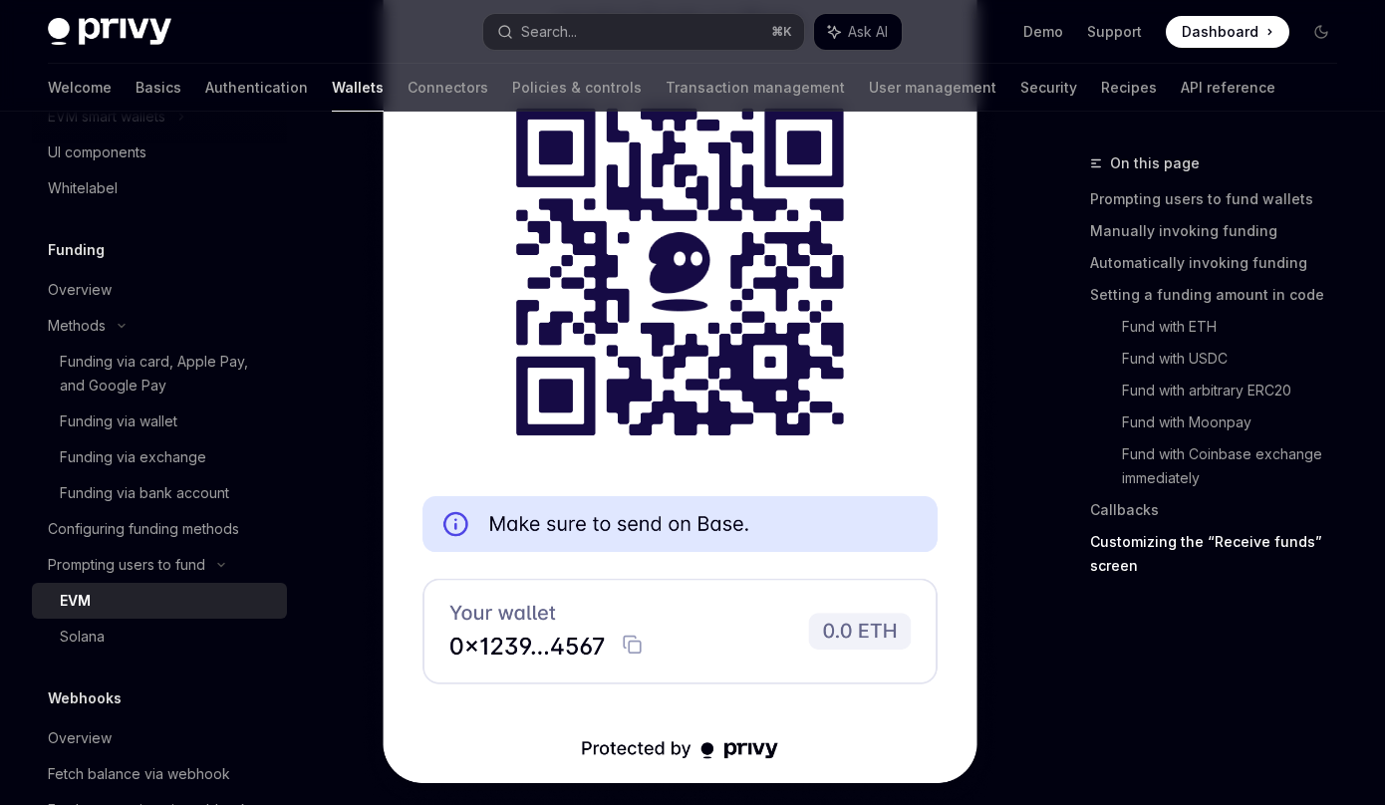
scroll to position [6699, 0]
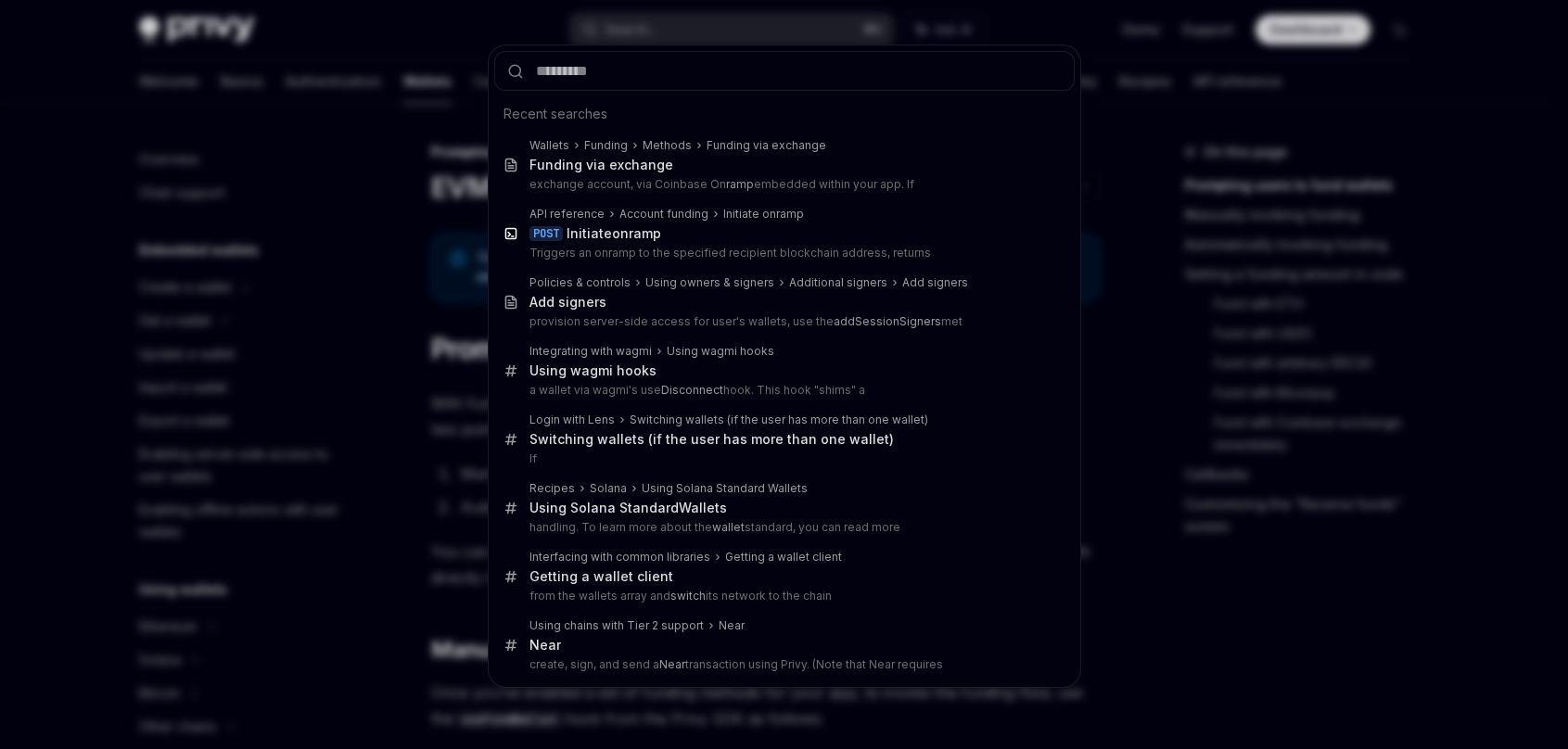
scroll to position [629, 0]
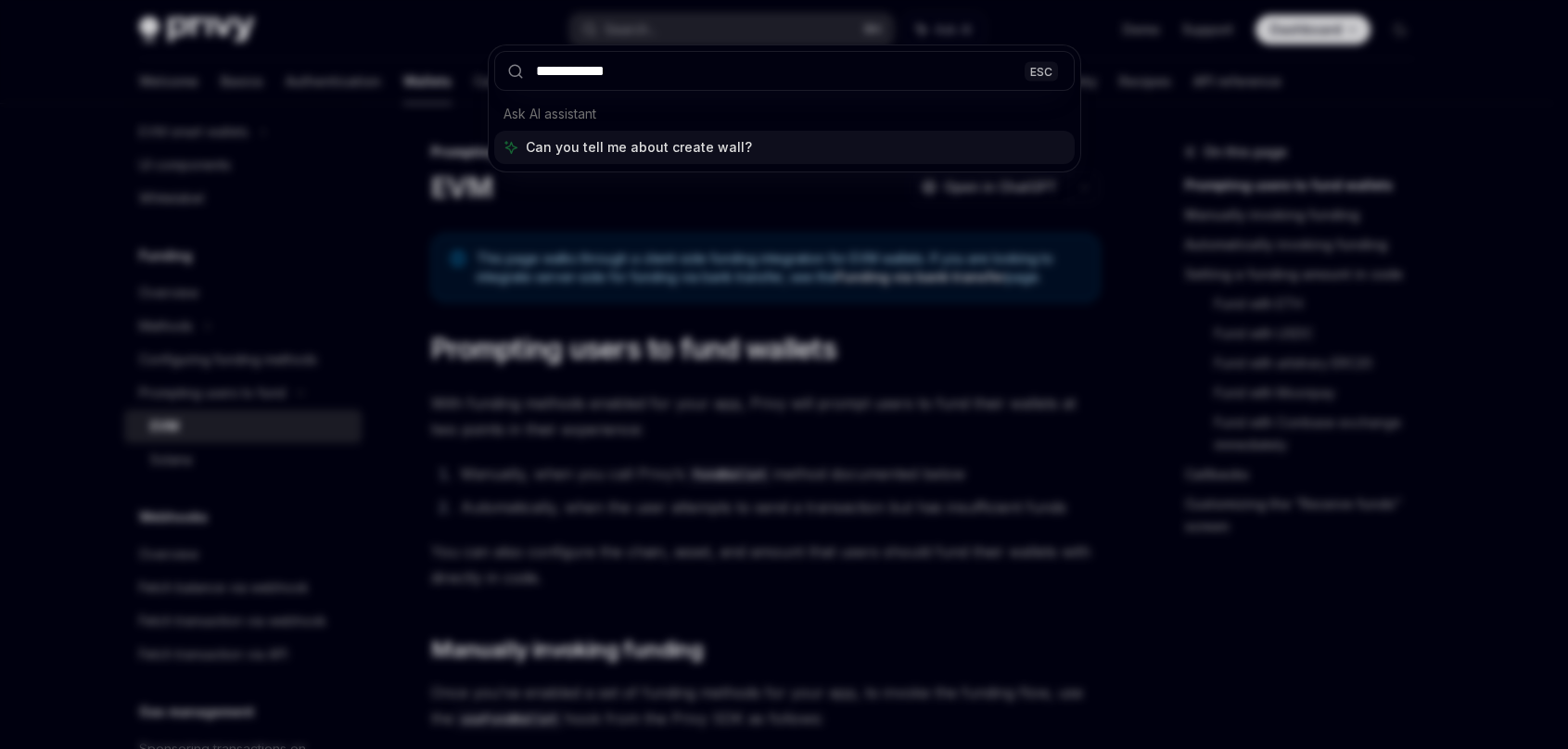
type input "**********"
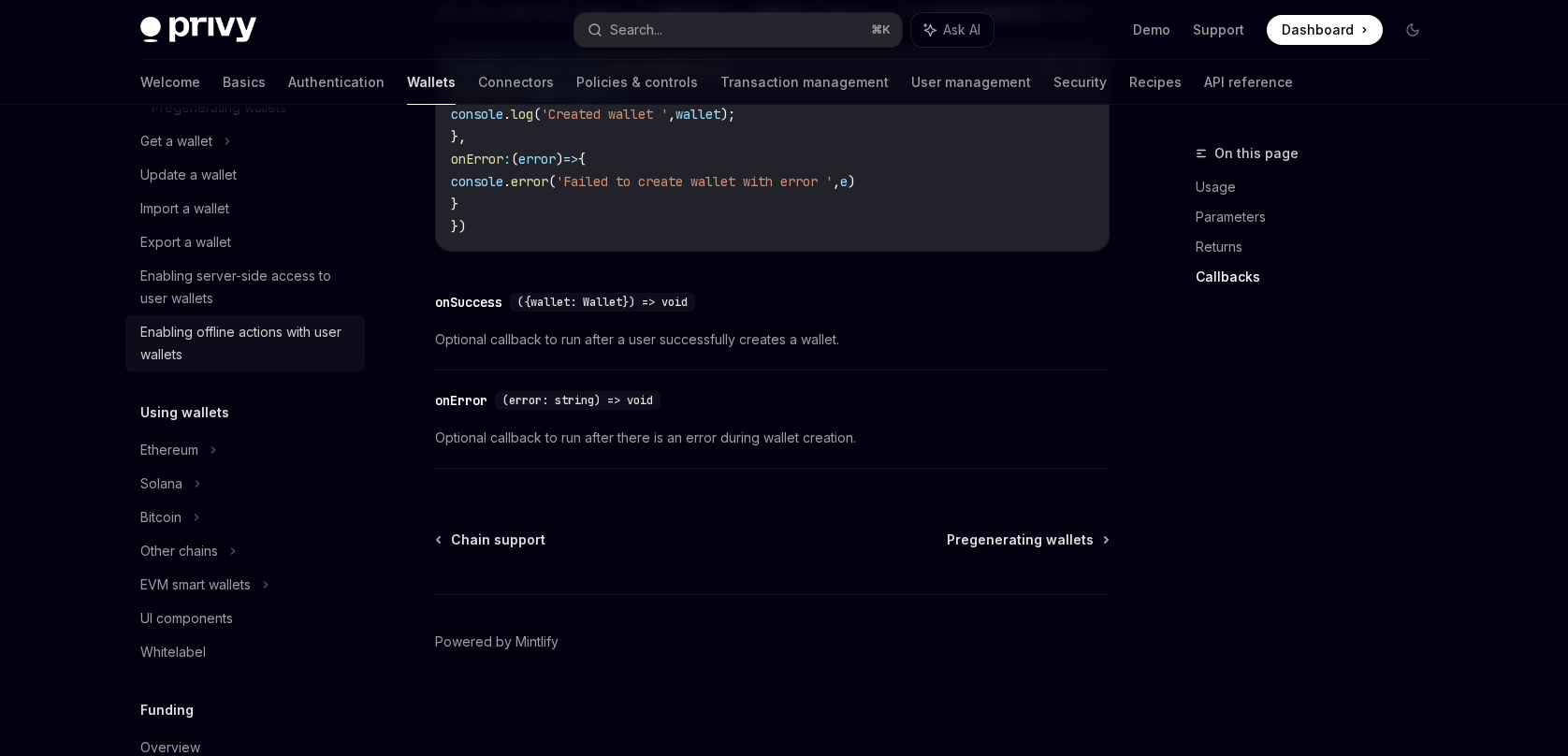
scroll to position [280, 0]
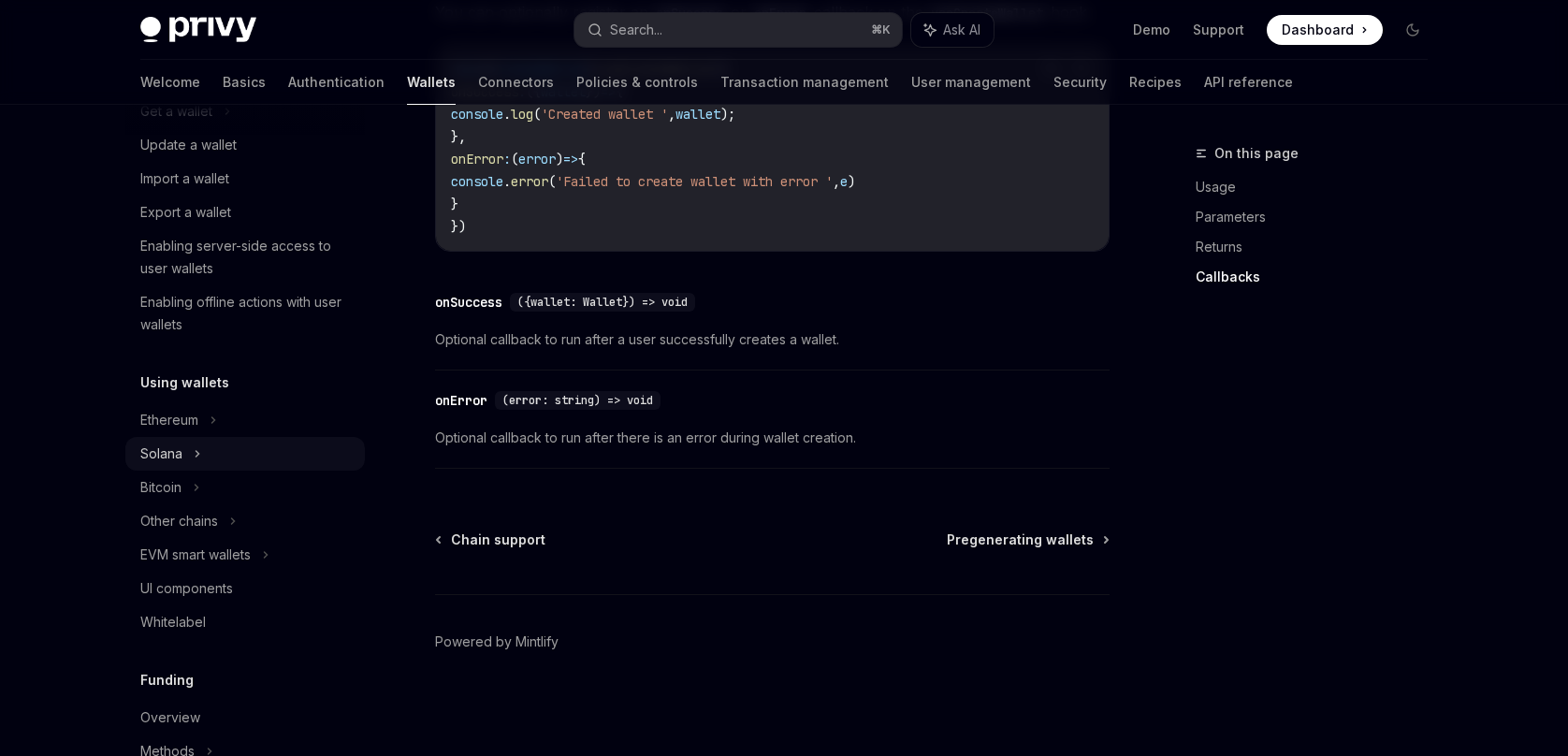
click at [223, 123] on icon at bounding box center [227, 112] width 8 height 23
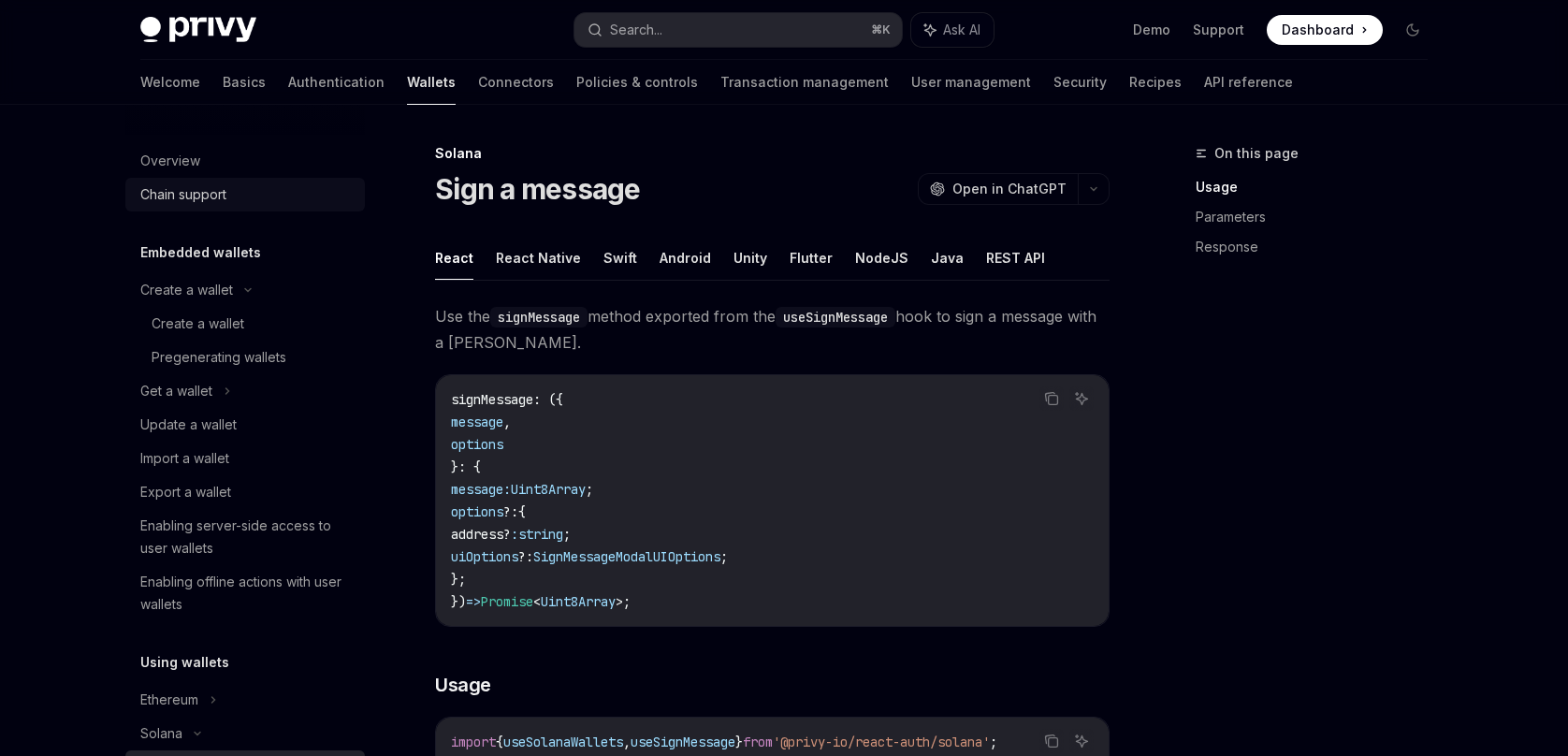
click at [209, 199] on div "Chain support" at bounding box center [183, 194] width 86 height 23
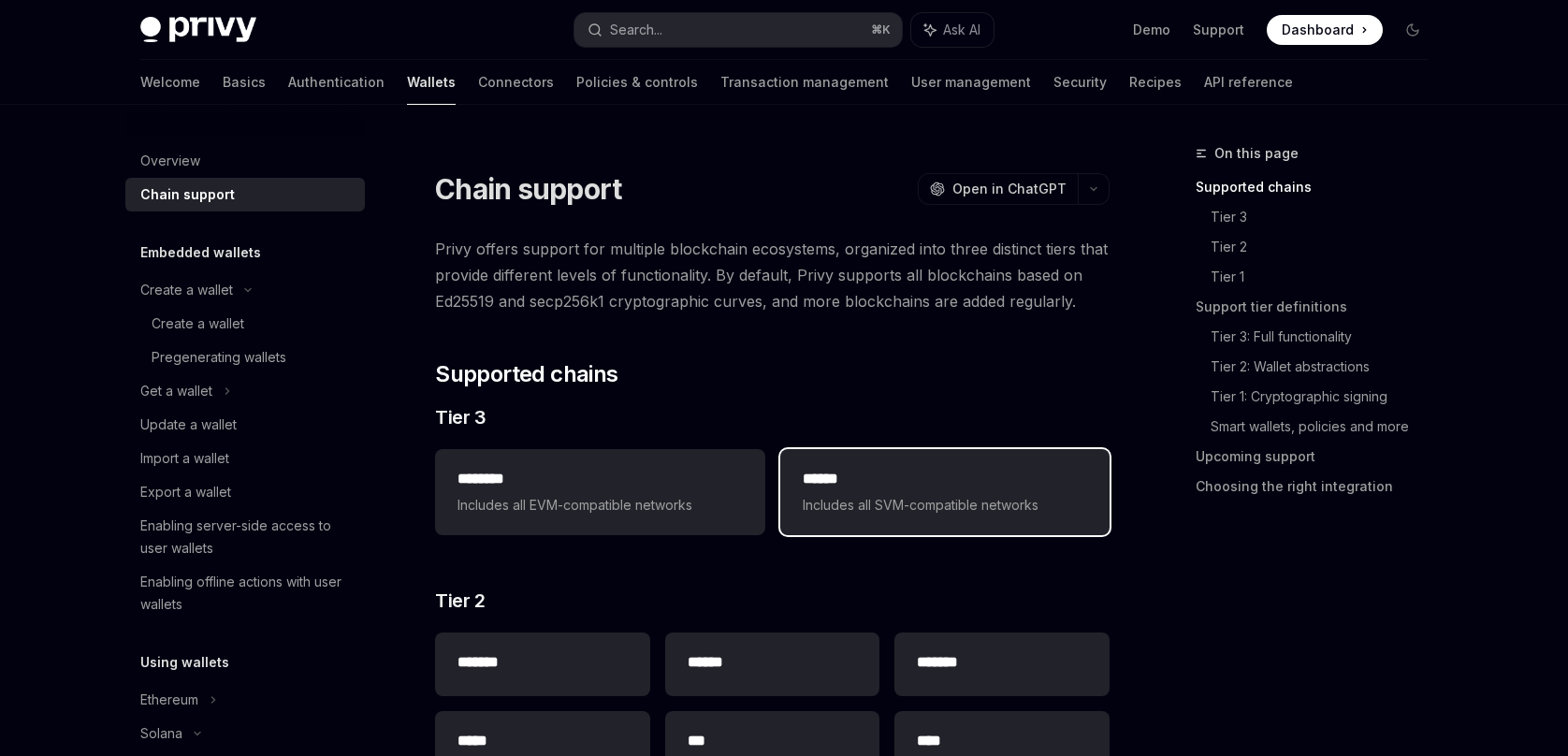
click at [886, 486] on h2 "******" at bounding box center [945, 479] width 284 height 23
type textarea "*"
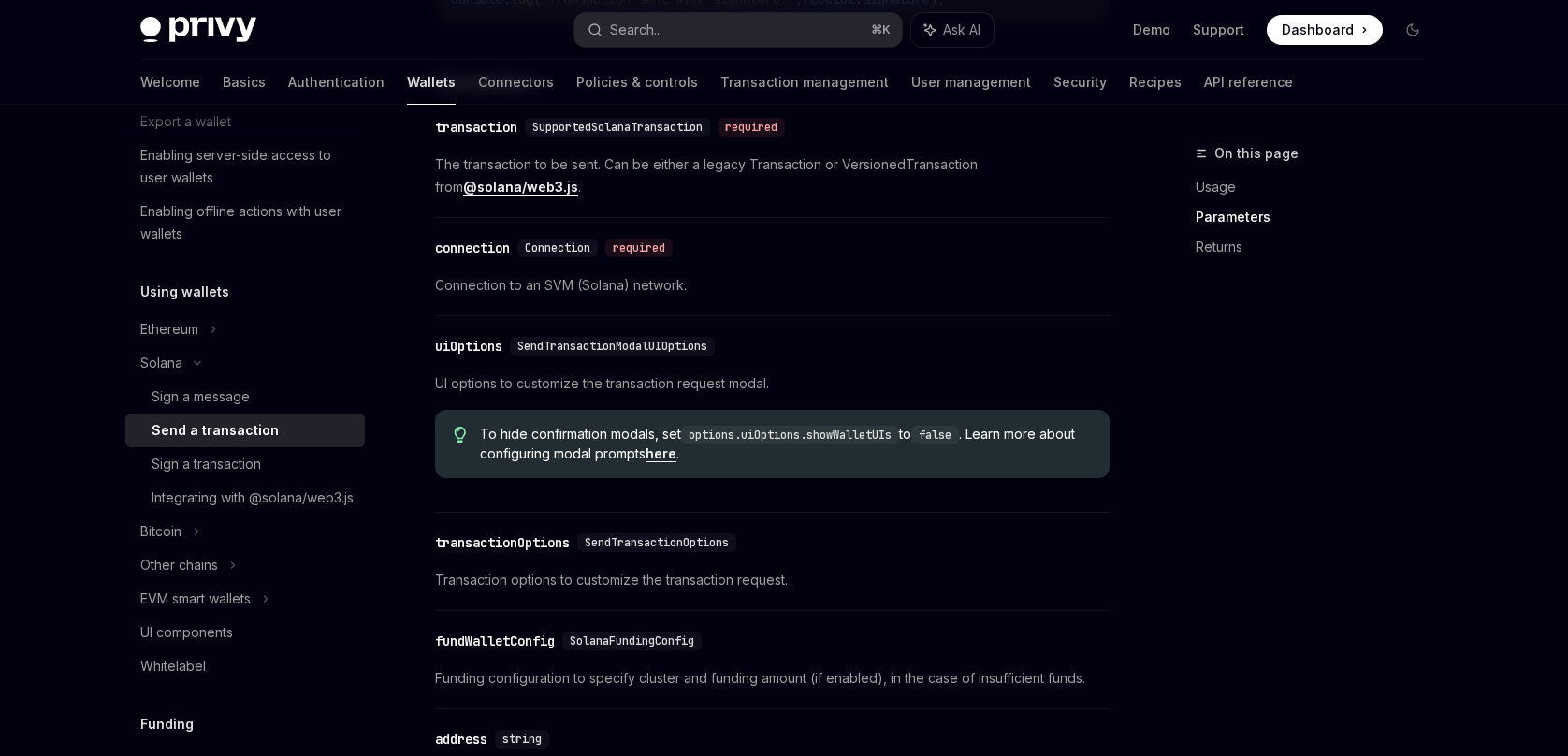
scroll to position [1567, 0]
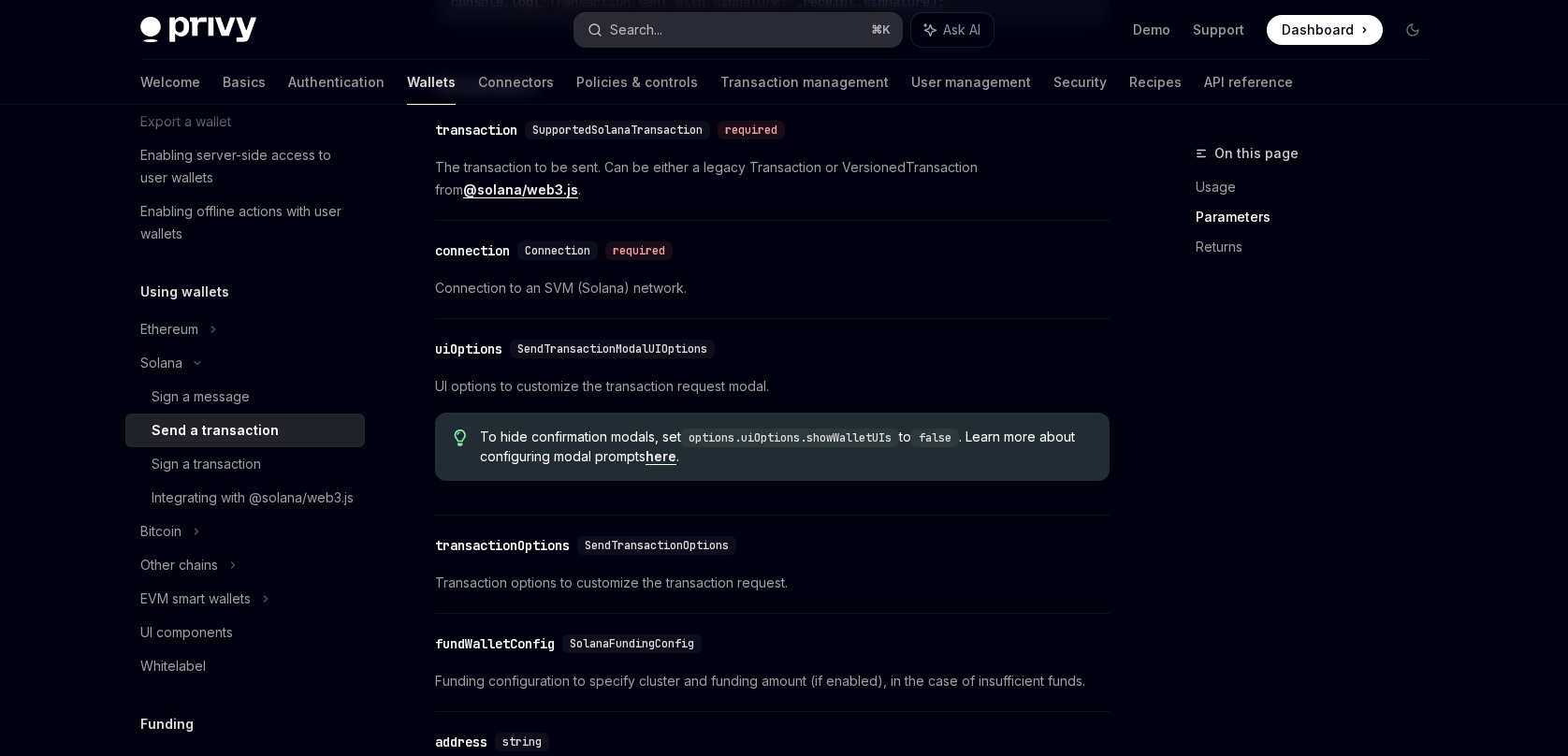
click at [623, 40] on button "Search... ⌘ K" at bounding box center [738, 30] width 328 height 34
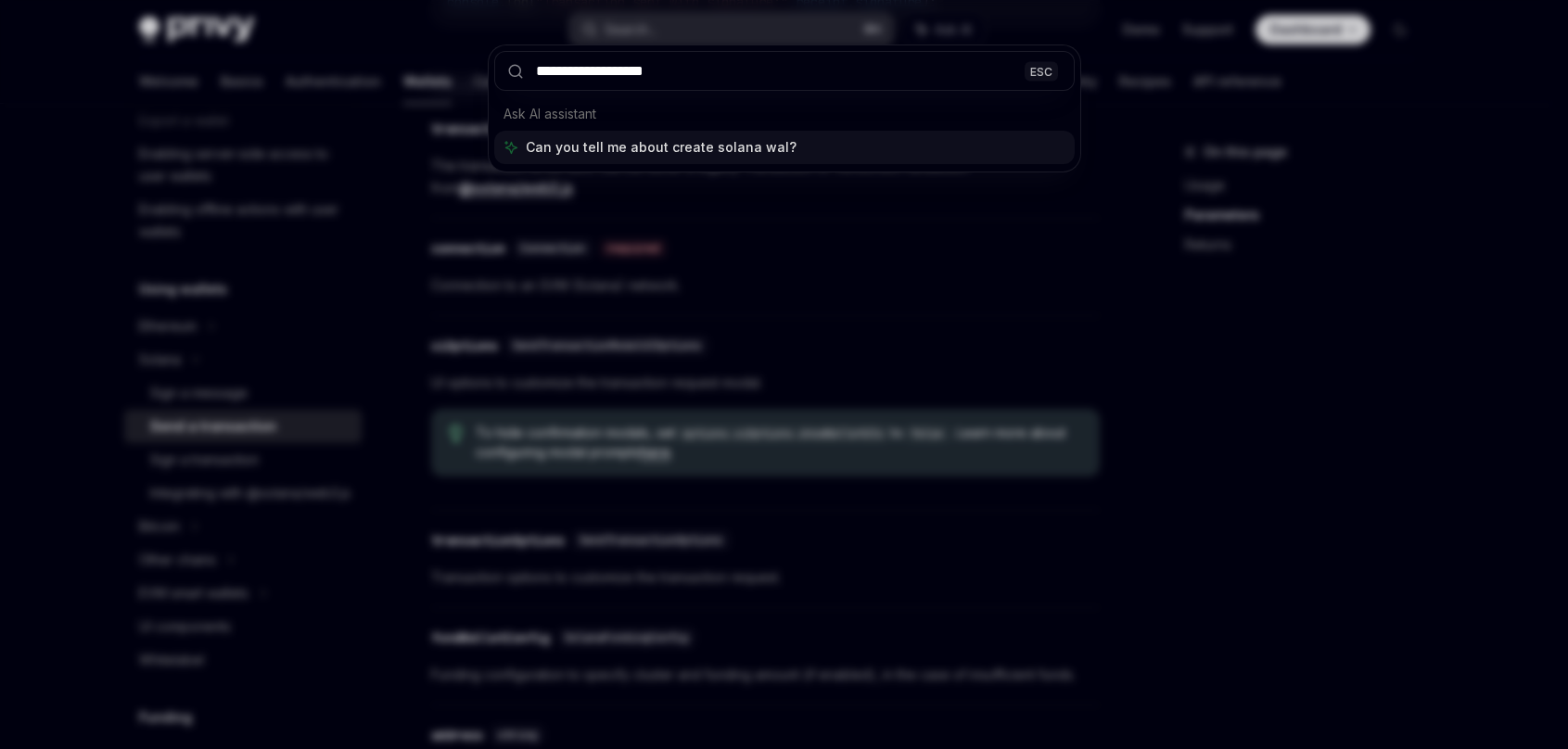
type input "**********"
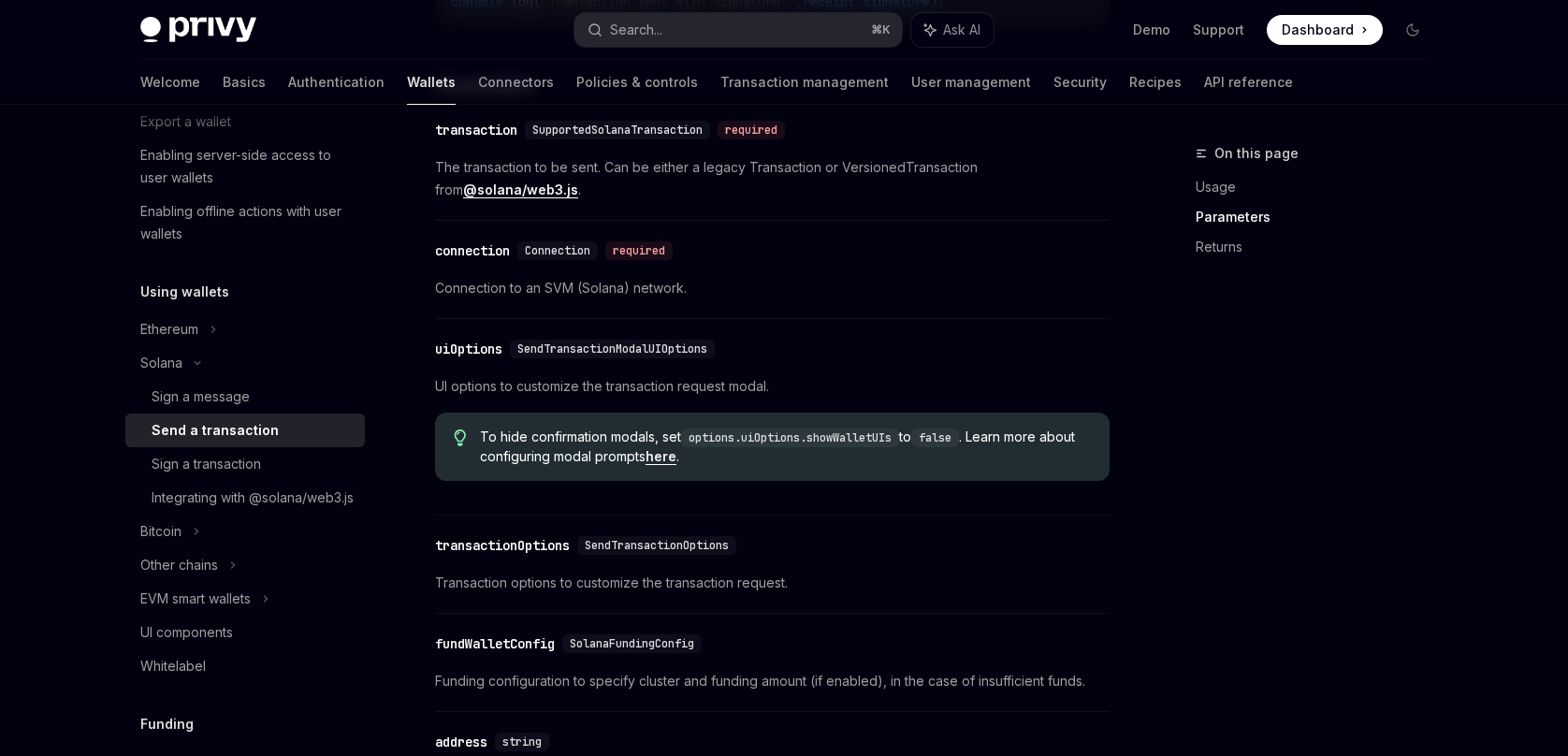
type textarea "*"
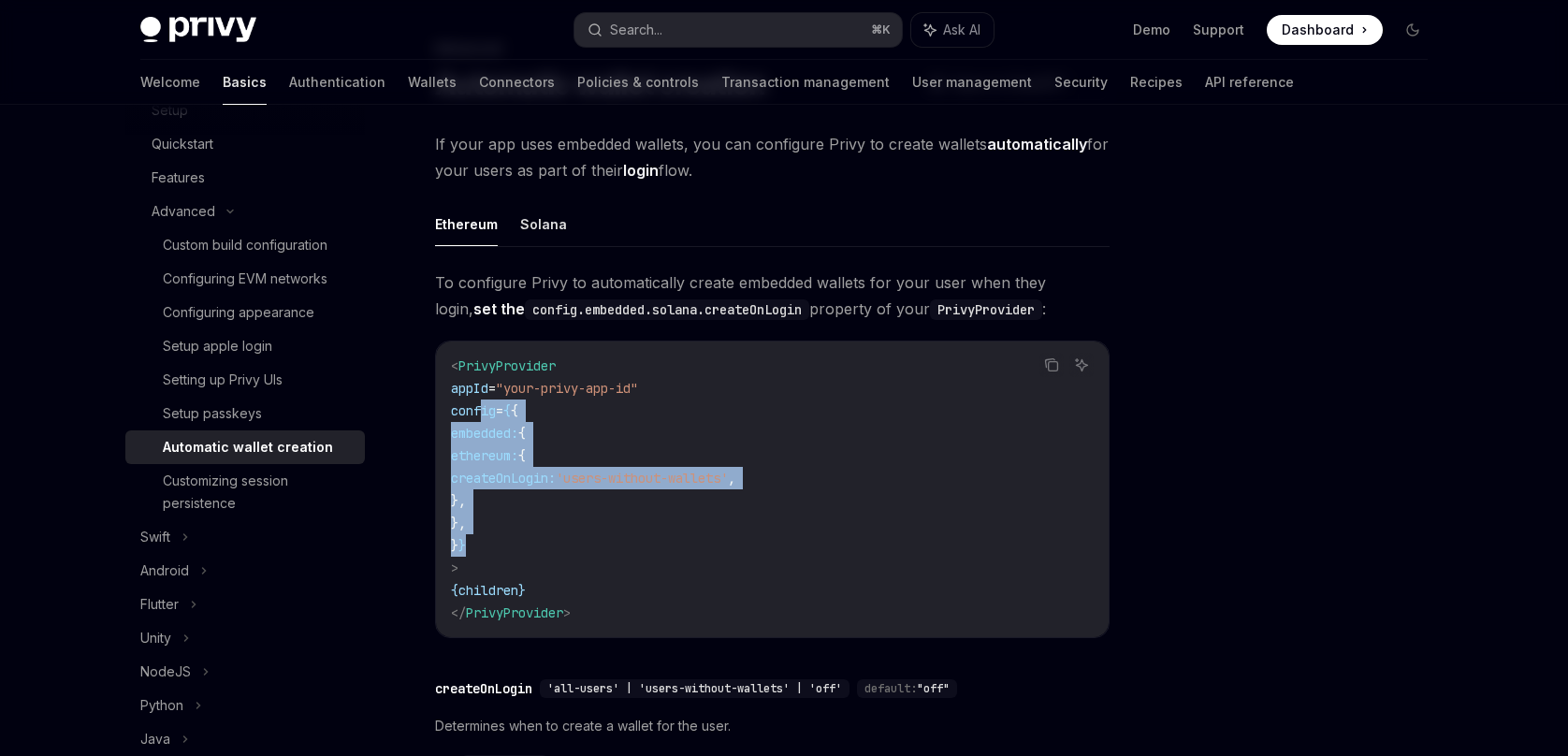
drag, startPoint x: 482, startPoint y: 414, endPoint x: 523, endPoint y: 542, distance: 134.4
click at [523, 542] on code "< PrivyProvider appId = "your-privy-app-id" config = { { embedded: { ethereum: …" at bounding box center [772, 489] width 643 height 270
copy code "config = { { embedded: { ethereum: { createOnLogin: 'users-without-wallets' , }…"
click at [518, 463] on span "ethereum:" at bounding box center [484, 455] width 68 height 17
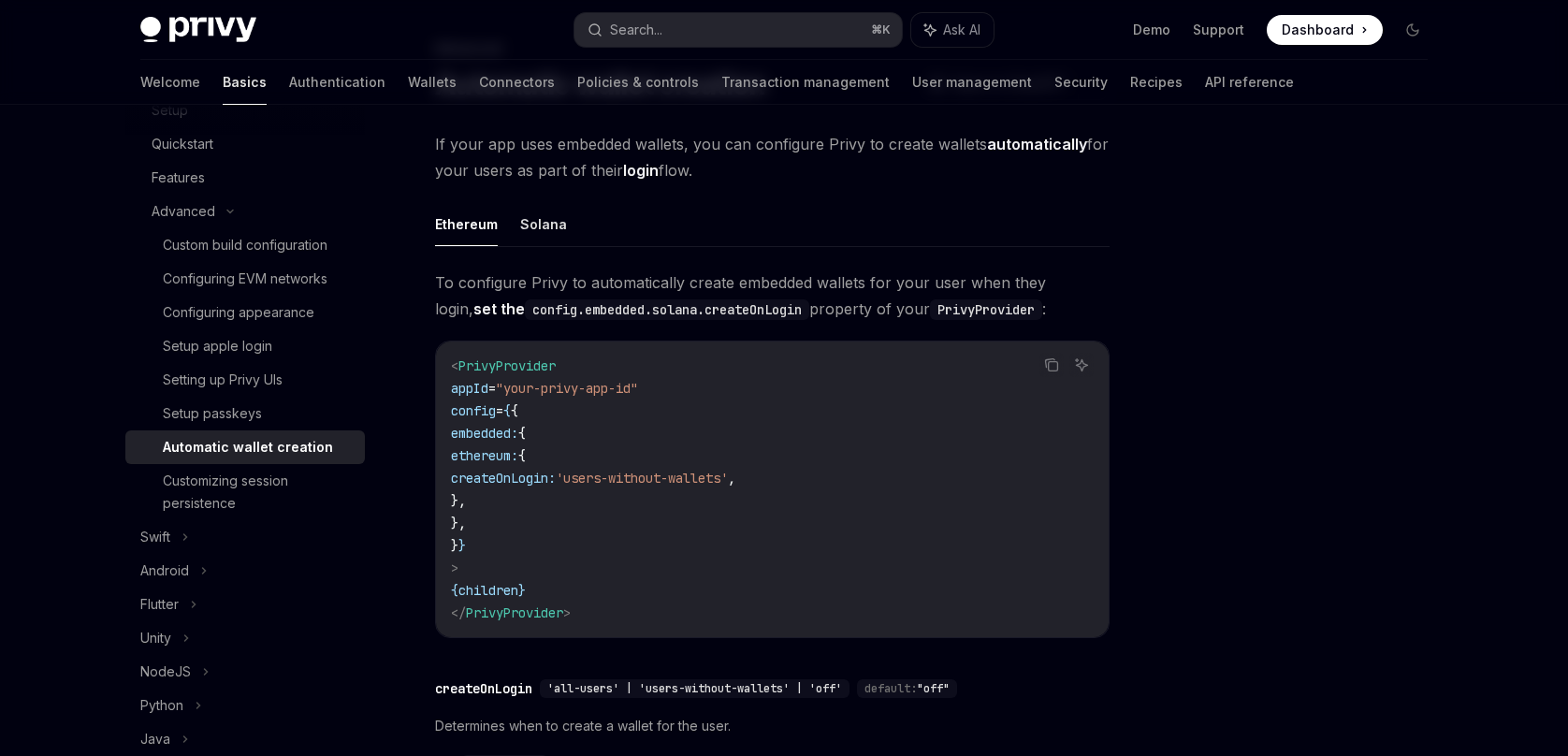
drag, startPoint x: 510, startPoint y: 434, endPoint x: 542, endPoint y: 517, distance: 89.0
click at [542, 517] on code "< PrivyProvider appId = "your-privy-app-id" config = { { embedded: { ethereum: …" at bounding box center [772, 489] width 643 height 270
copy code "embedded: { ethereum: { createOnLogin: 'users-without-wallets' , }, },"
